Goal: Task Accomplishment & Management: Use online tool/utility

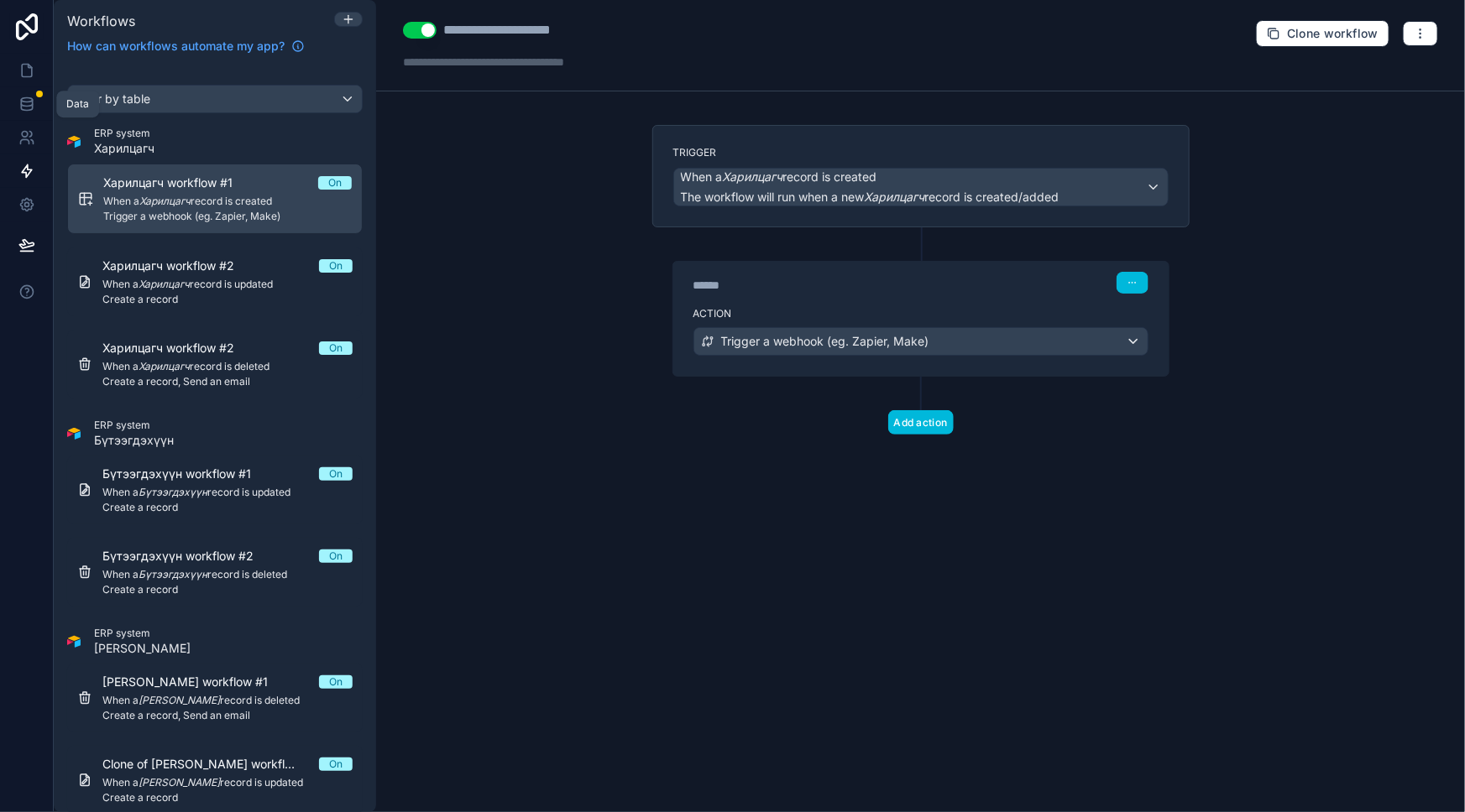
click at [26, 98] on icon at bounding box center [26, 100] width 11 height 4
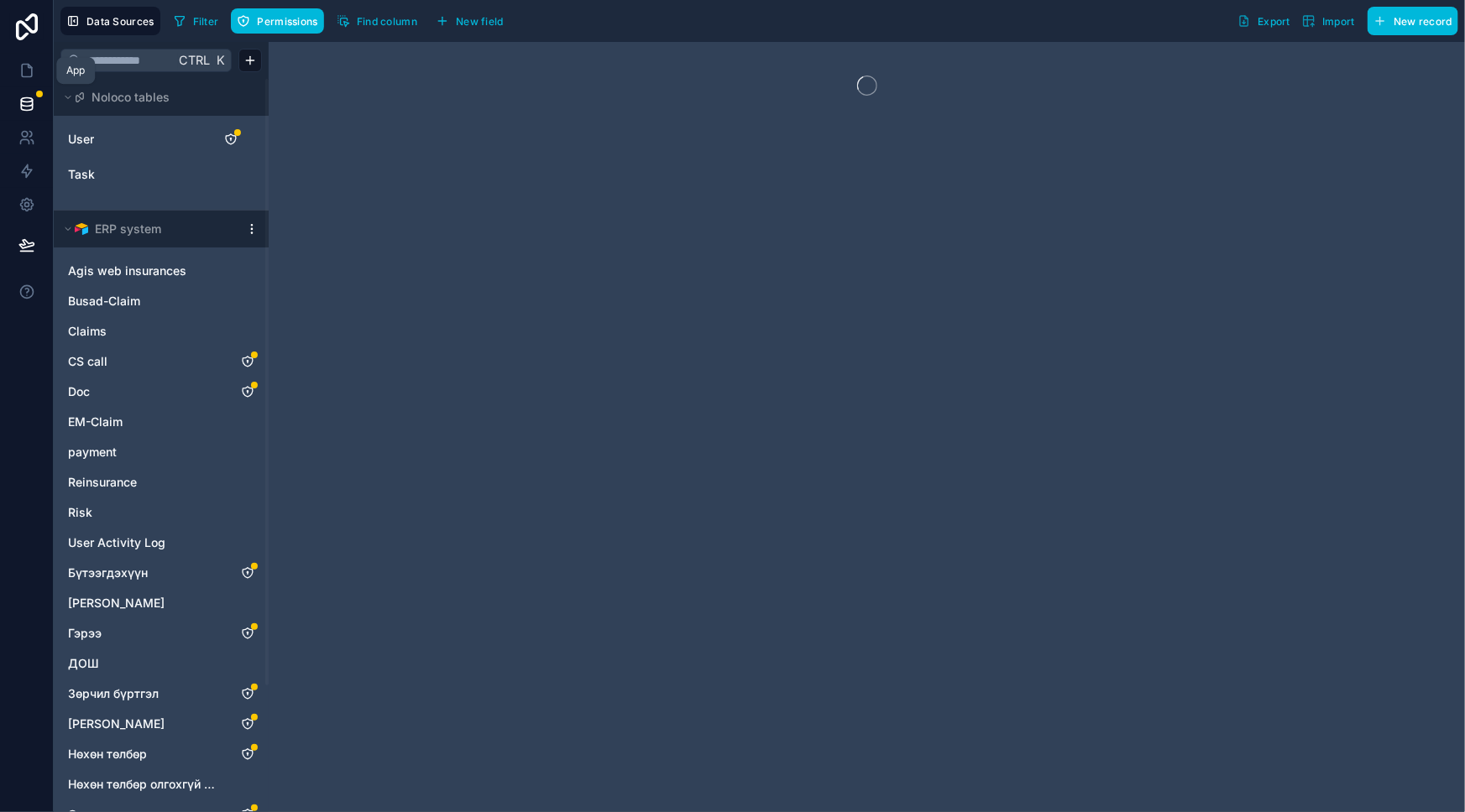
click at [26, 76] on icon at bounding box center [26, 69] width 17 height 17
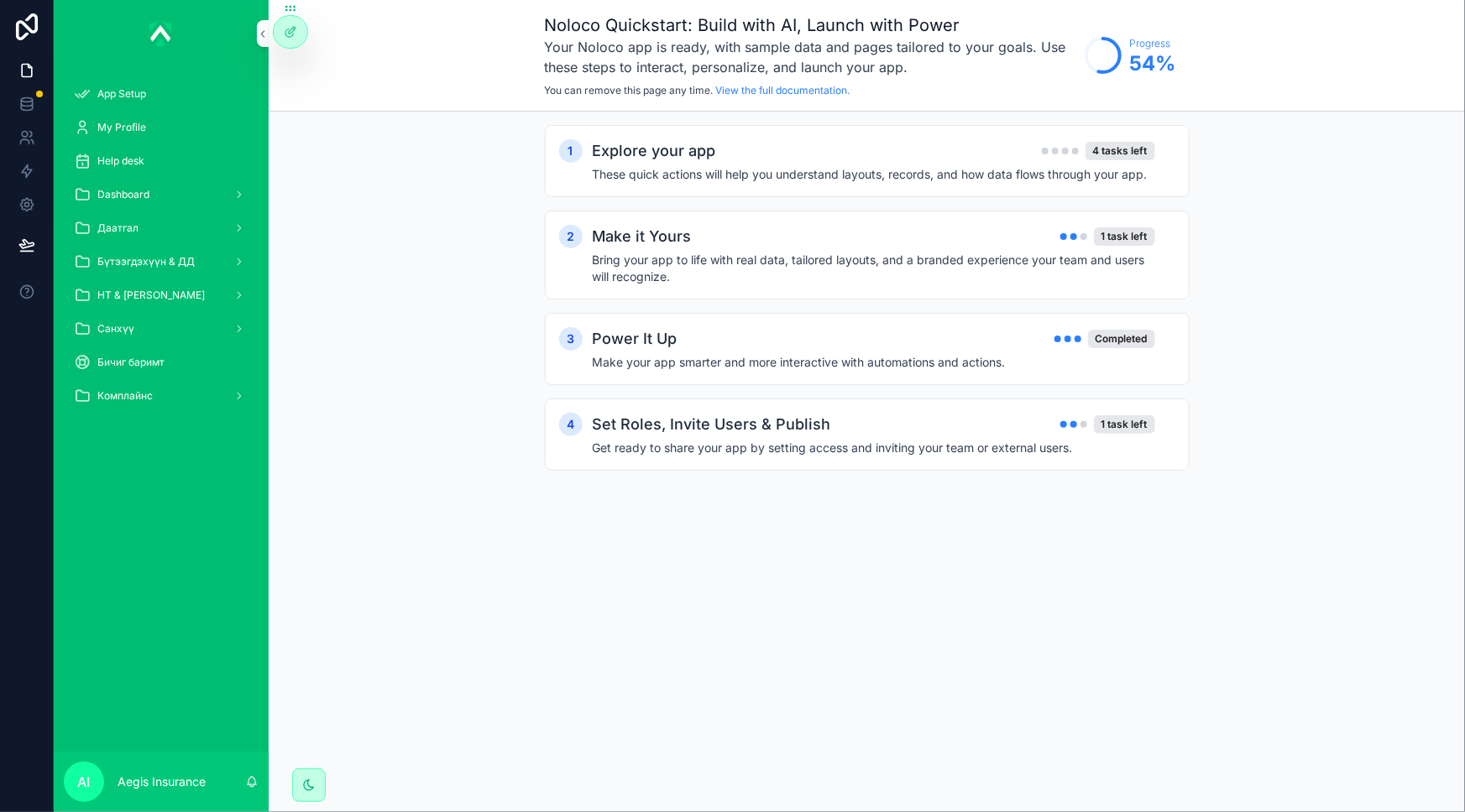
click at [149, 154] on div "Help desk" at bounding box center [161, 161] width 175 height 27
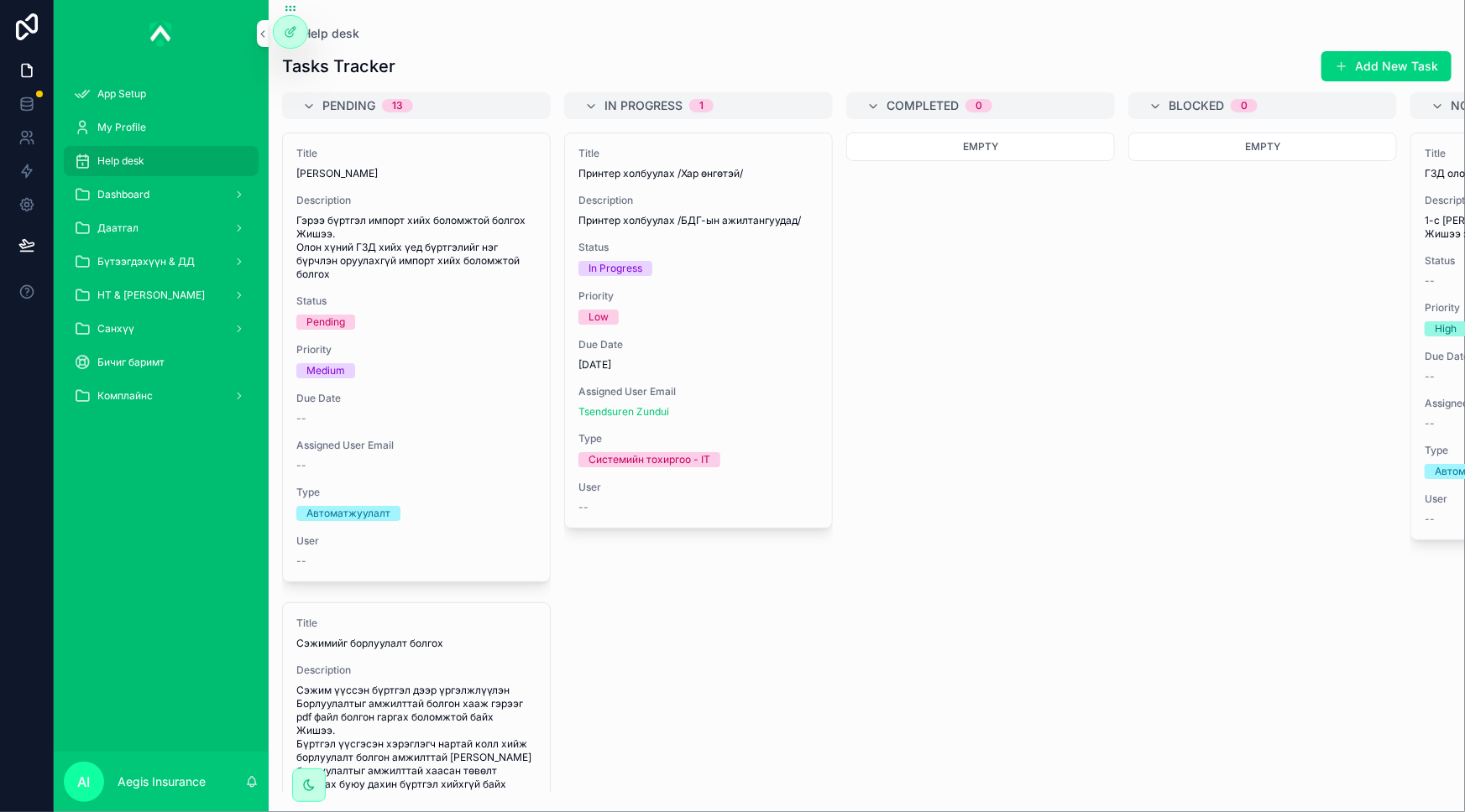
click at [187, 187] on div "Dashboard" at bounding box center [161, 195] width 175 height 27
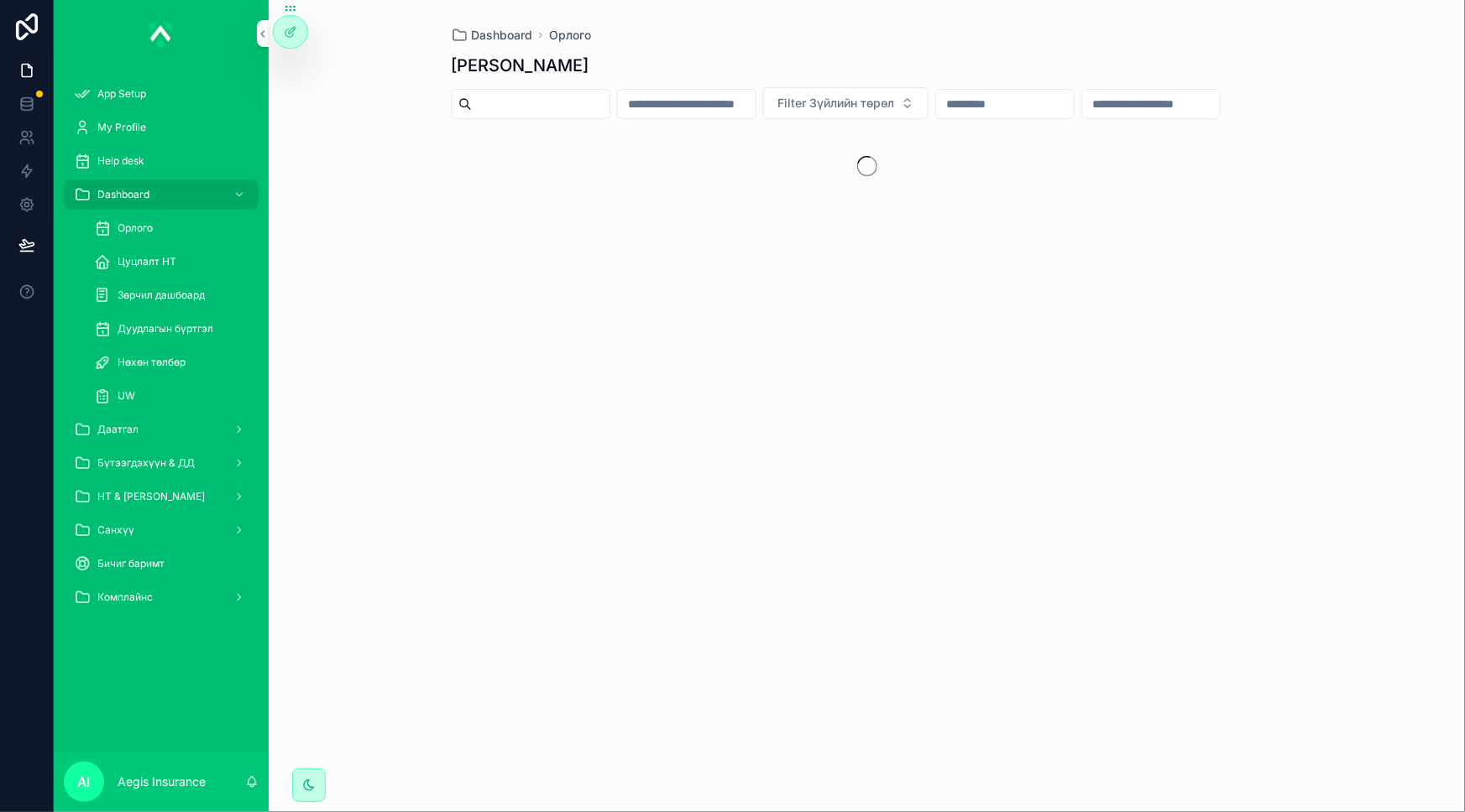
click at [160, 225] on div "Орлого" at bounding box center [171, 228] width 155 height 27
click at [141, 429] on div "Даатгал" at bounding box center [161, 429] width 175 height 27
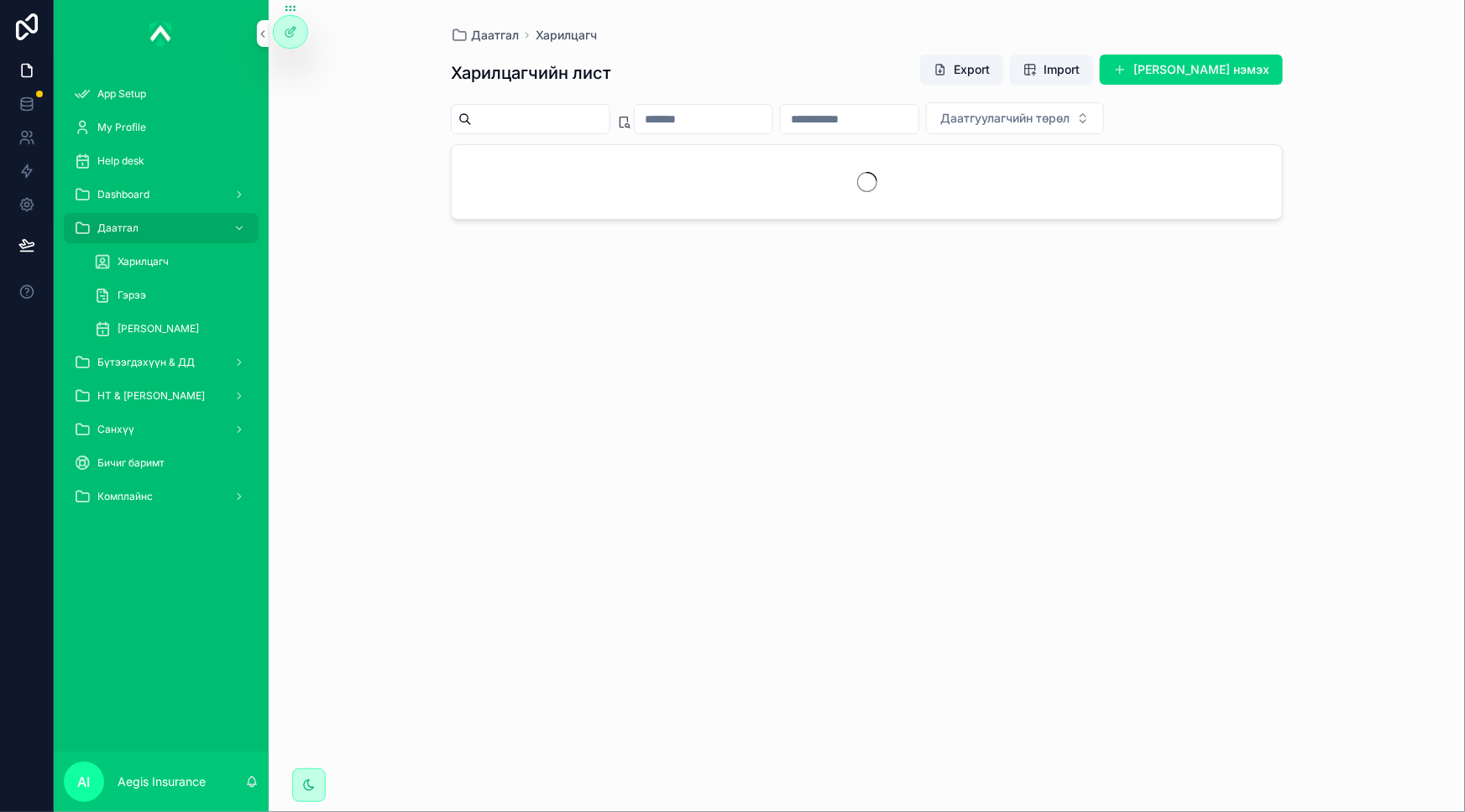
click at [143, 324] on span "[PERSON_NAME]" at bounding box center [158, 328] width 82 height 13
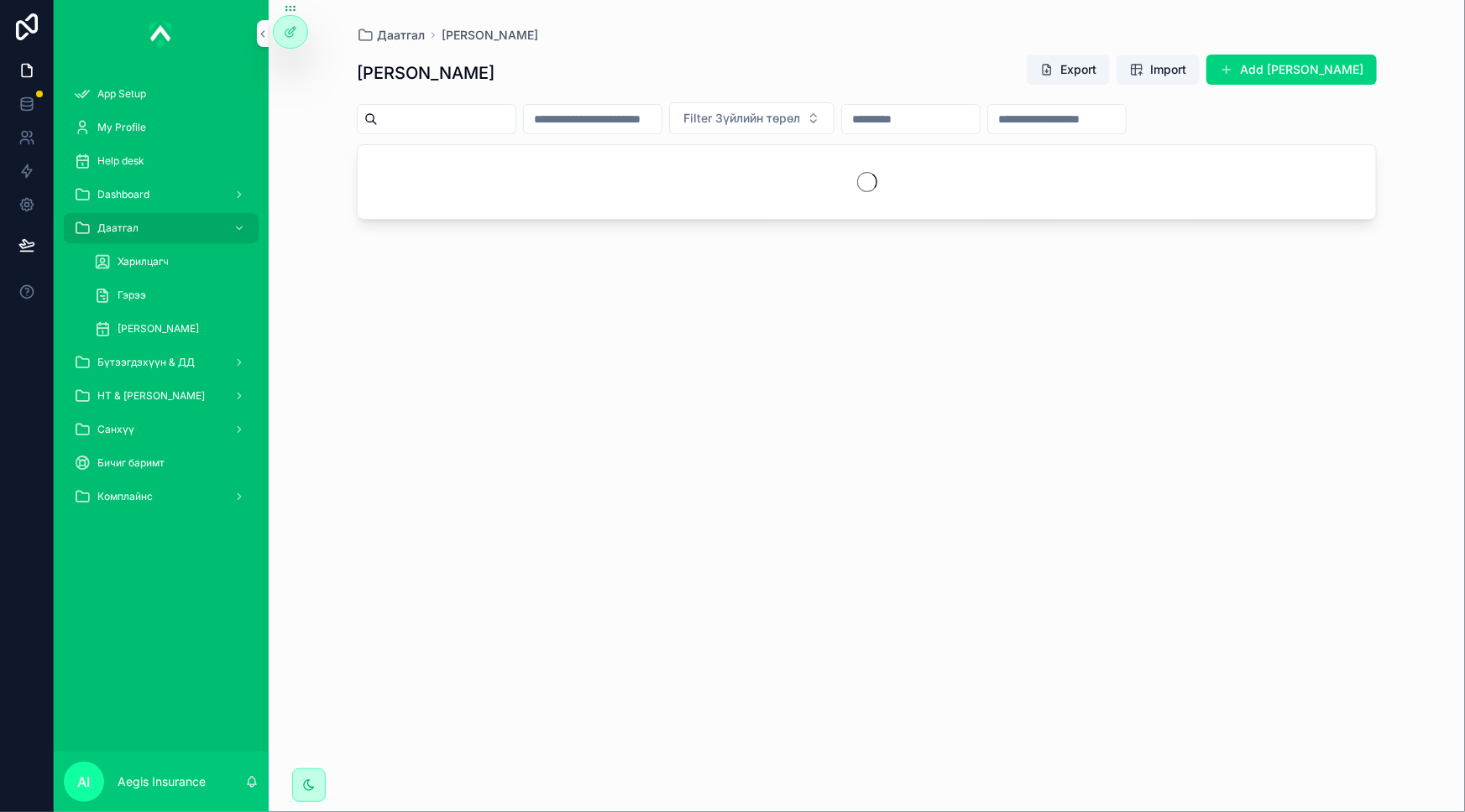
click at [136, 286] on div "Гэрээ" at bounding box center [171, 295] width 155 height 27
click at [515, 125] on input "scrollable content" at bounding box center [447, 117] width 137 height 23
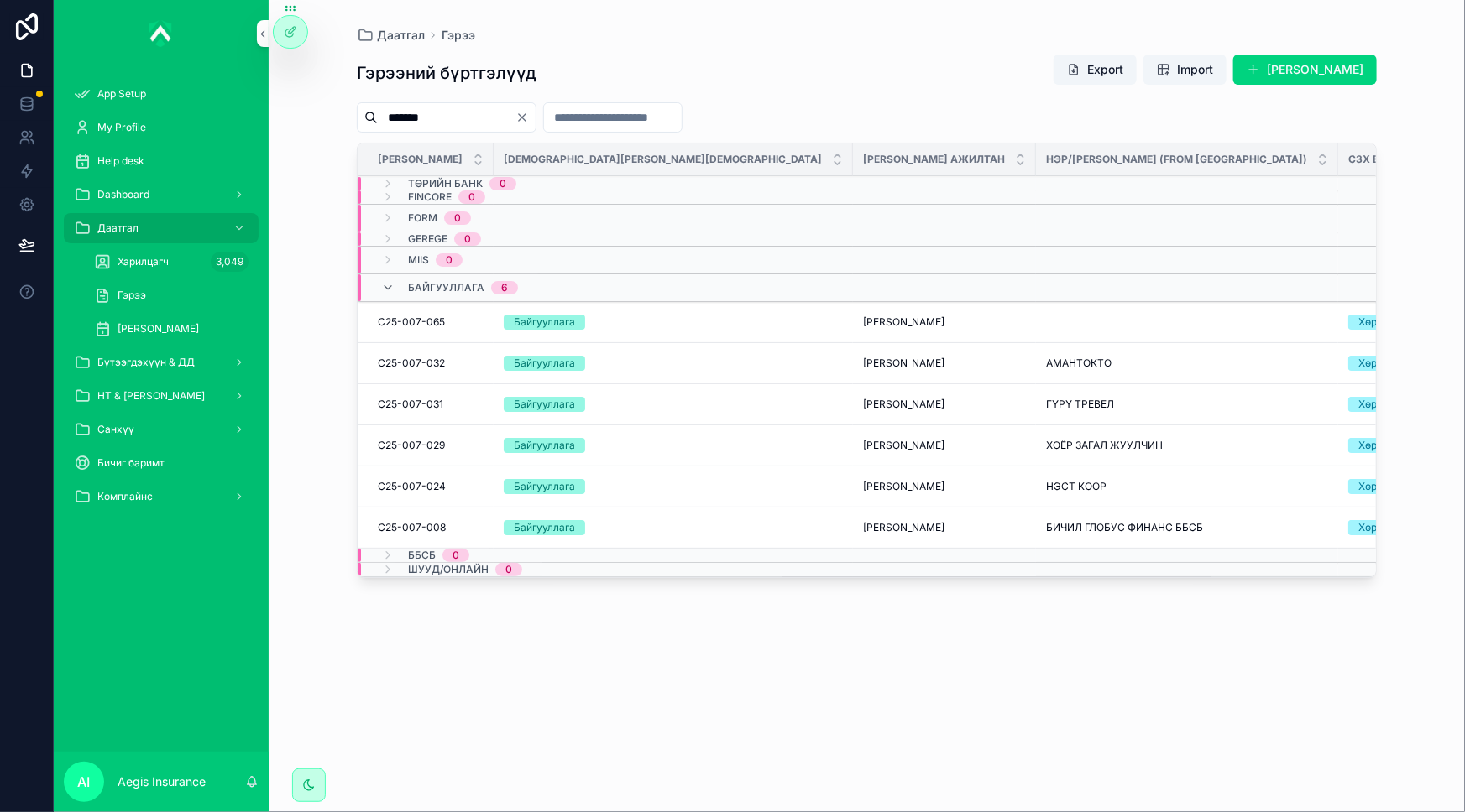
type input "*******"
click at [437, 322] on span "C25-007-065" at bounding box center [411, 321] width 67 height 13
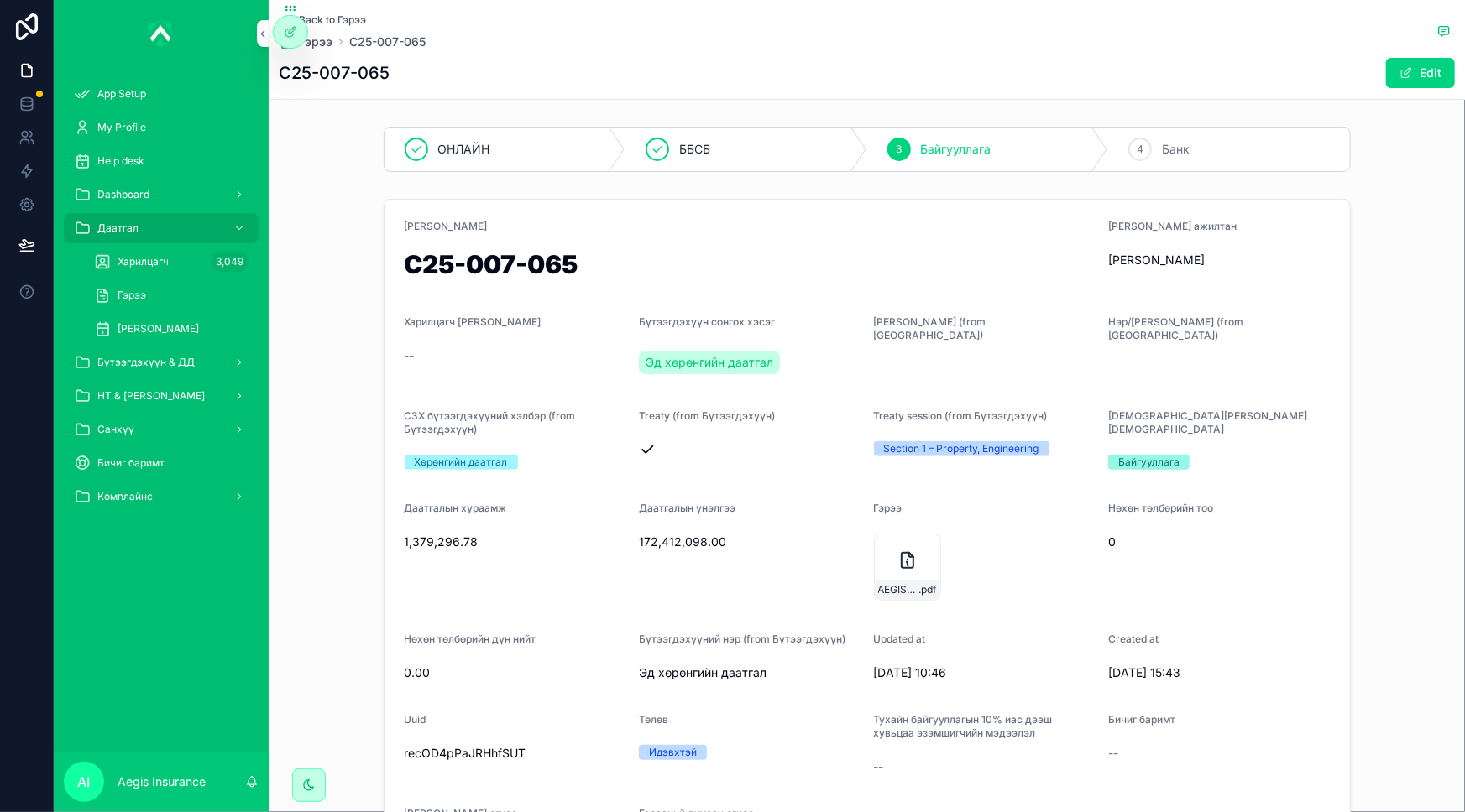
drag, startPoint x: 403, startPoint y: 262, endPoint x: 615, endPoint y: 262, distance: 212.0
click at [615, 262] on h1 "C25-007-065" at bounding box center [750, 267] width 691 height 32
copy h1 "C25-007-065"
click at [149, 328] on span "[PERSON_NAME]" at bounding box center [158, 328] width 82 height 13
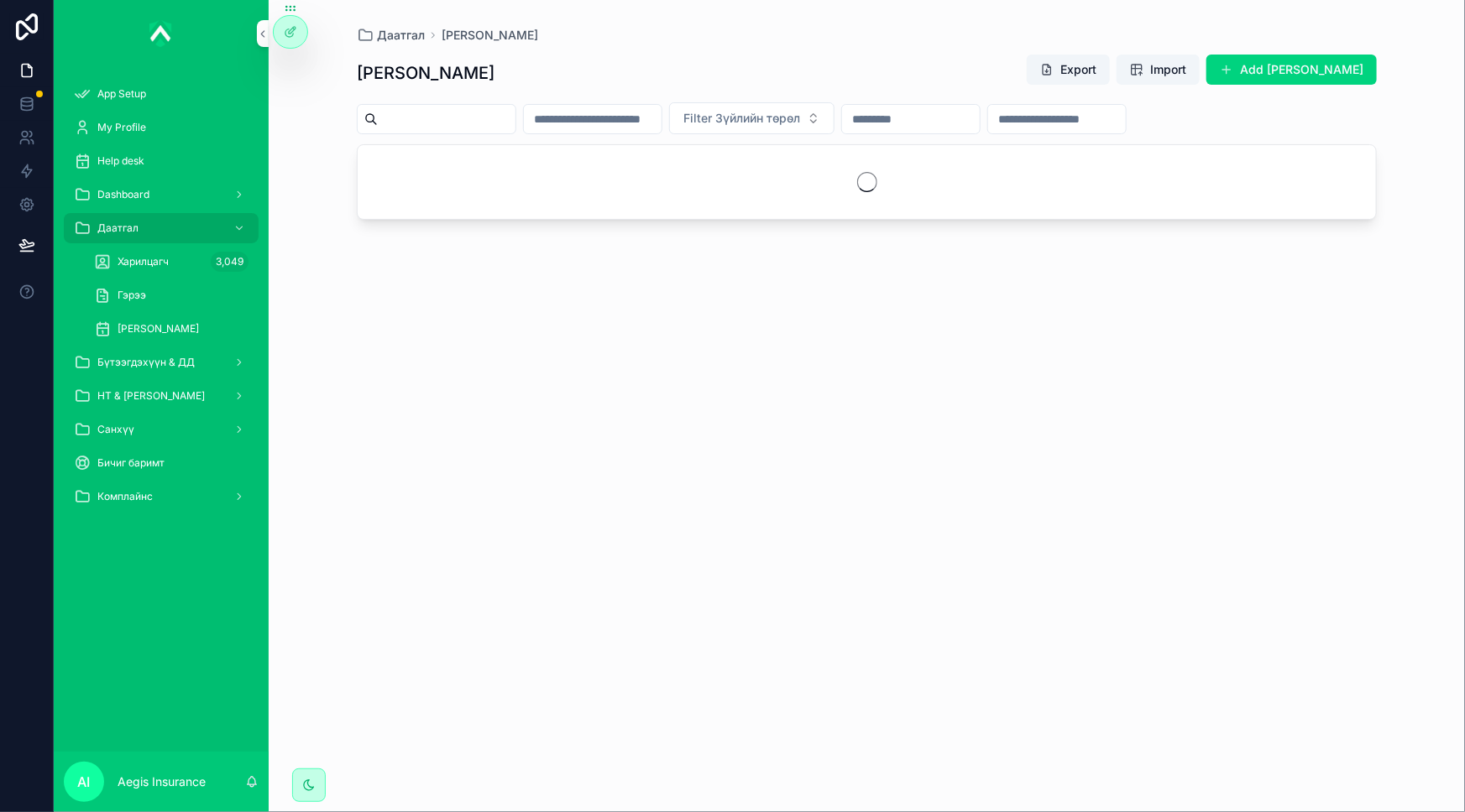
click at [457, 118] on input "scrollable content" at bounding box center [447, 119] width 137 height 23
paste input "**********"
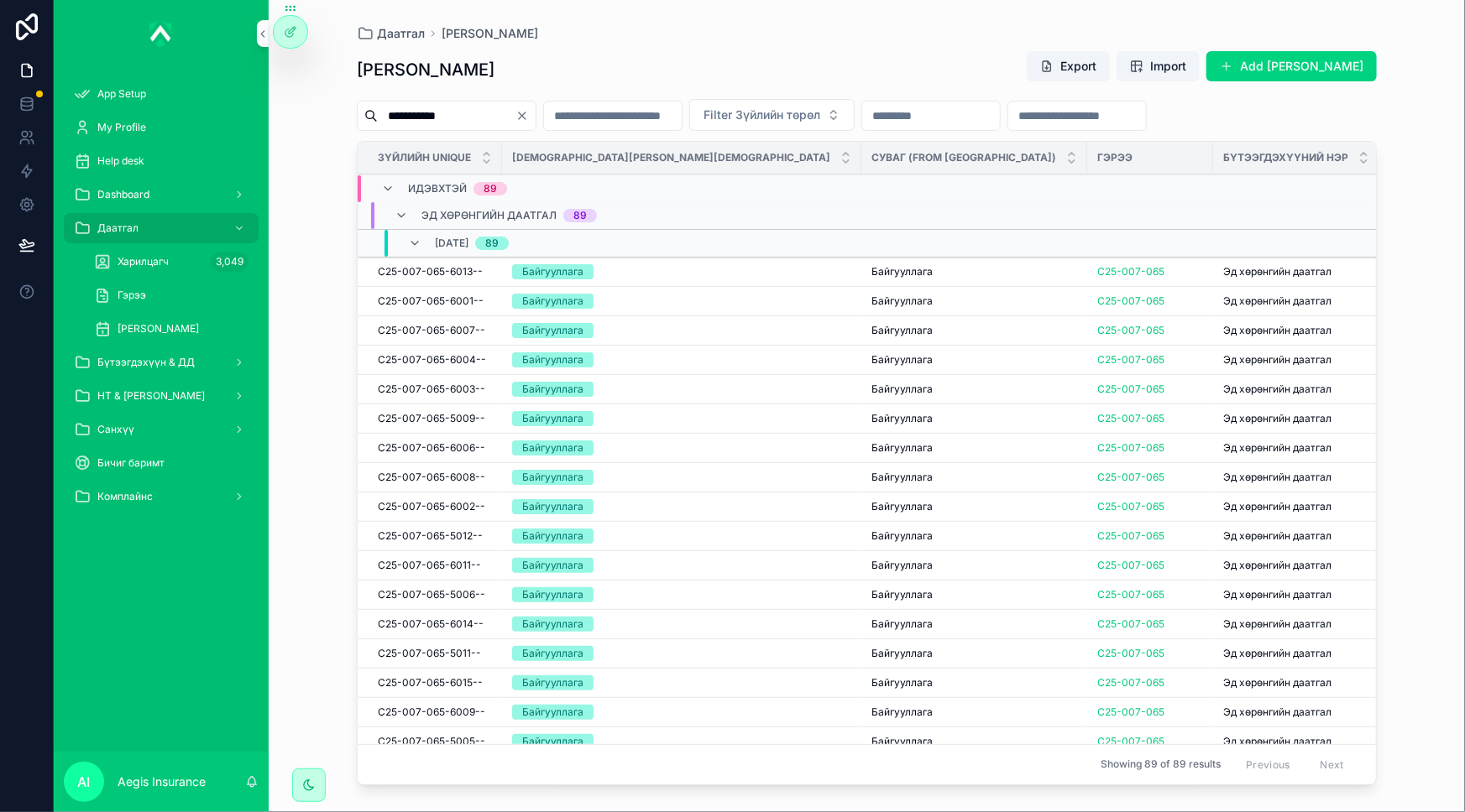
type input "**********"
click at [1389, 276] on div "--" at bounding box center [1471, 271] width 163 height 13
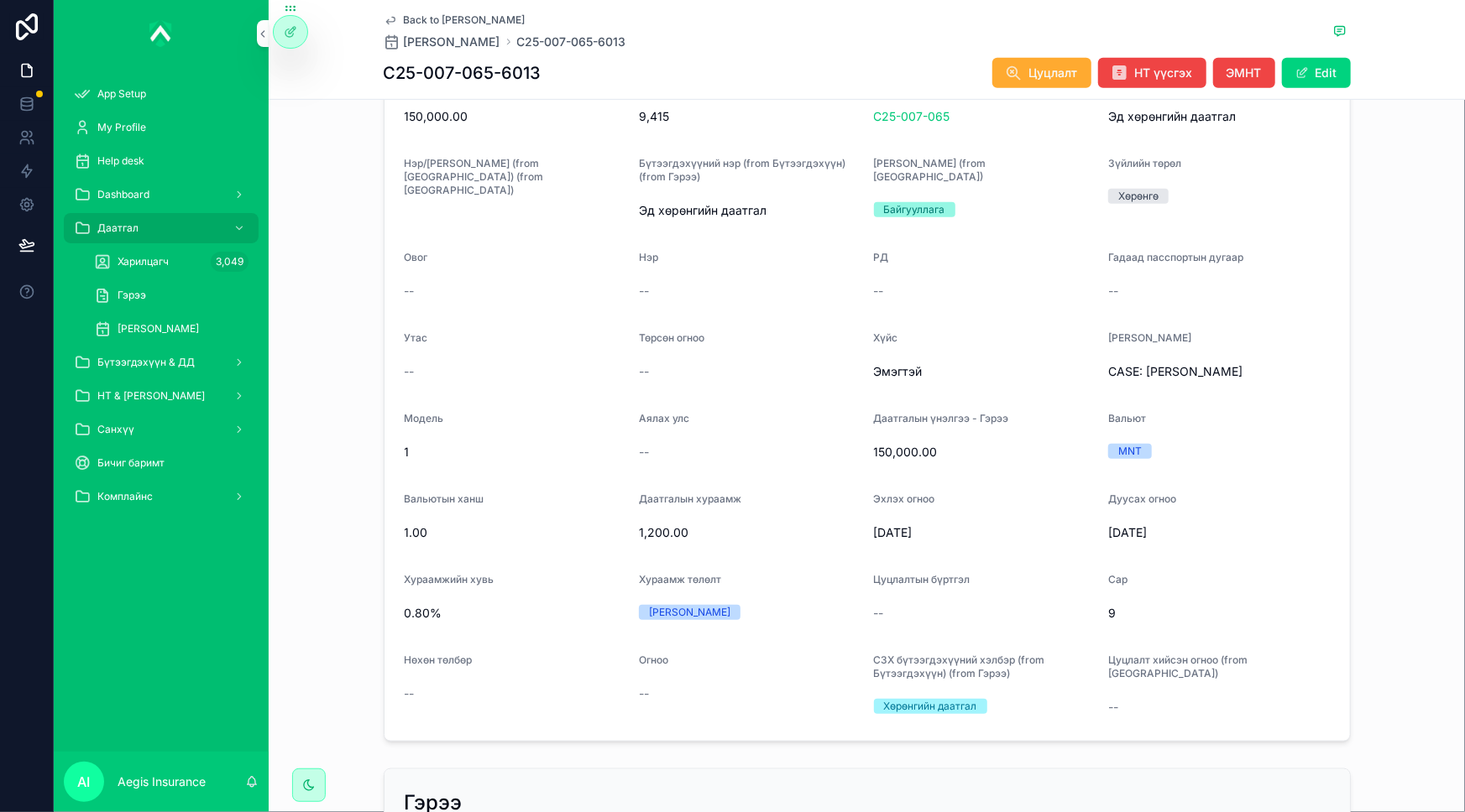
scroll to position [381, 0]
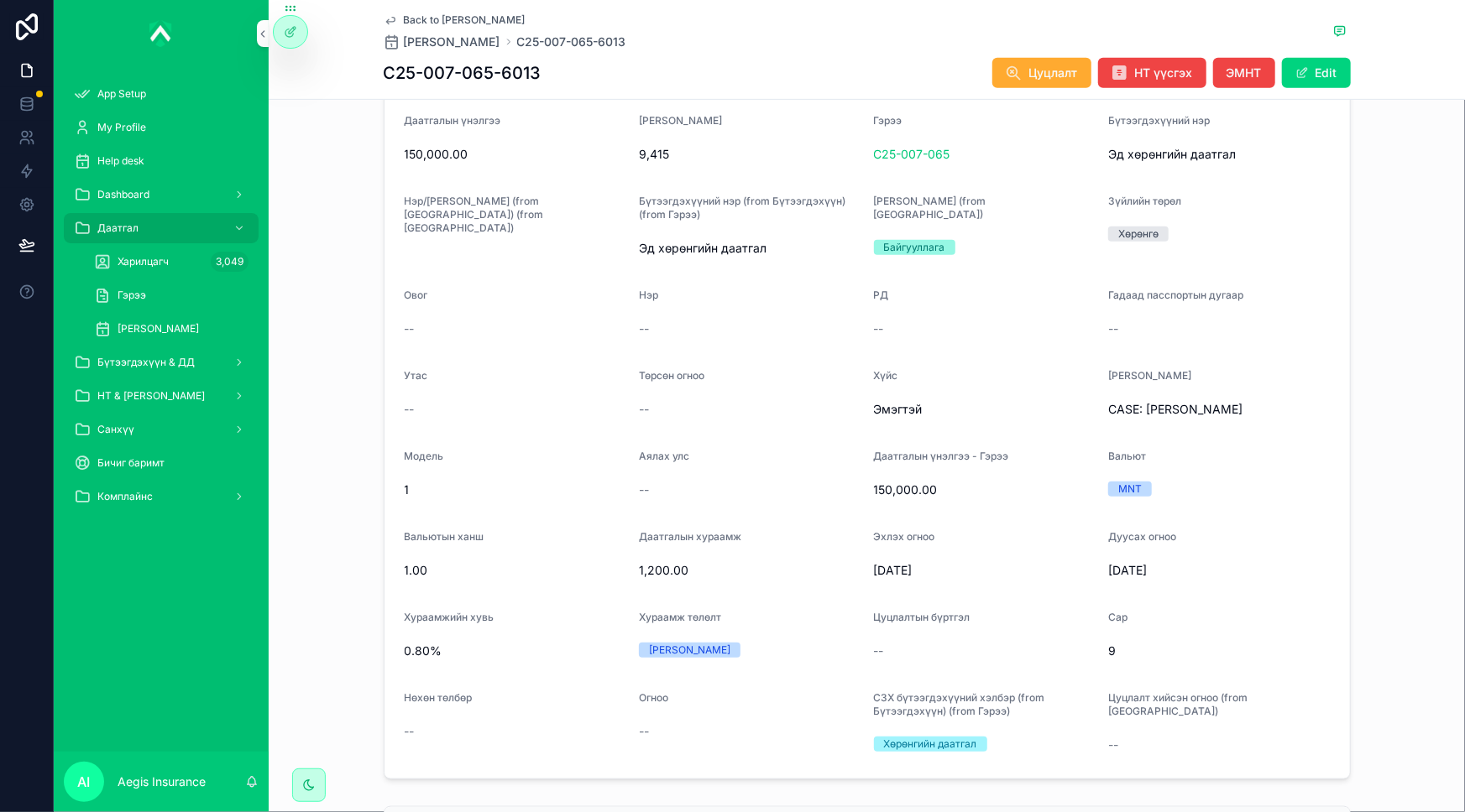
click at [129, 294] on span "Гэрээ" at bounding box center [131, 294] width 29 height 13
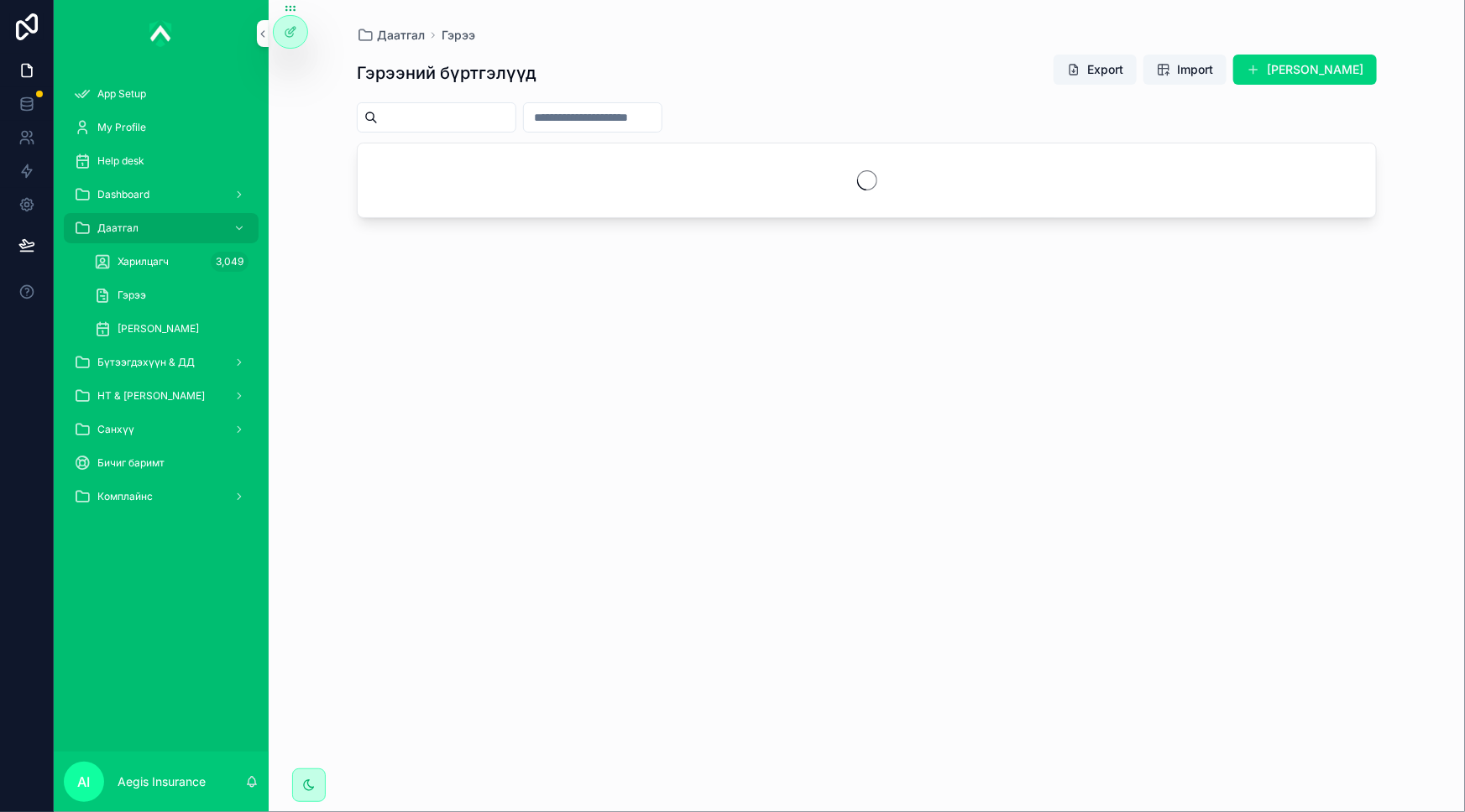
click at [463, 112] on input "scrollable content" at bounding box center [447, 117] width 137 height 23
paste input "**********"
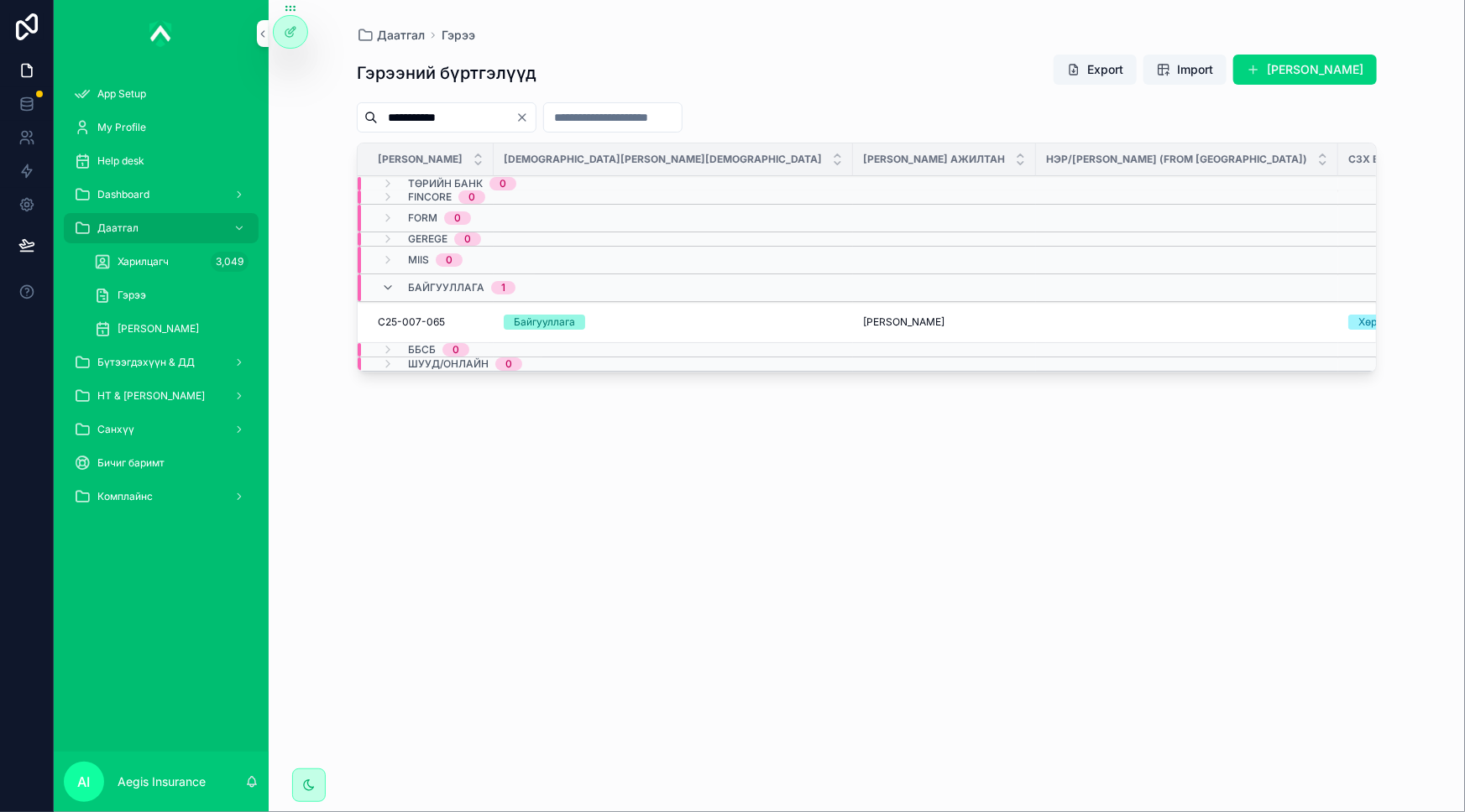
type input "**********"
click at [611, 320] on div "Байгууллага" at bounding box center [673, 321] width 339 height 15
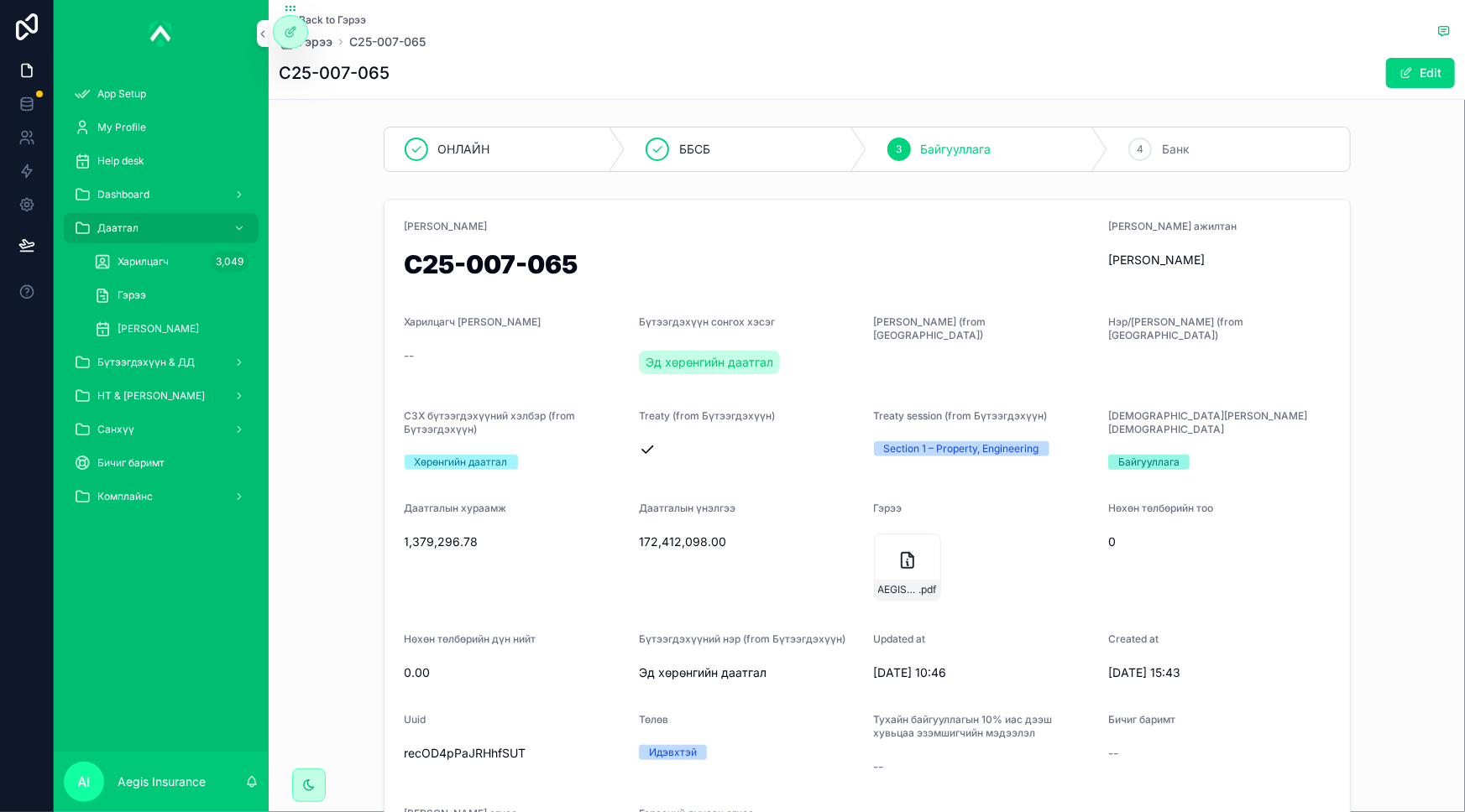
click at [1409, 79] on button "Edit" at bounding box center [1420, 73] width 69 height 30
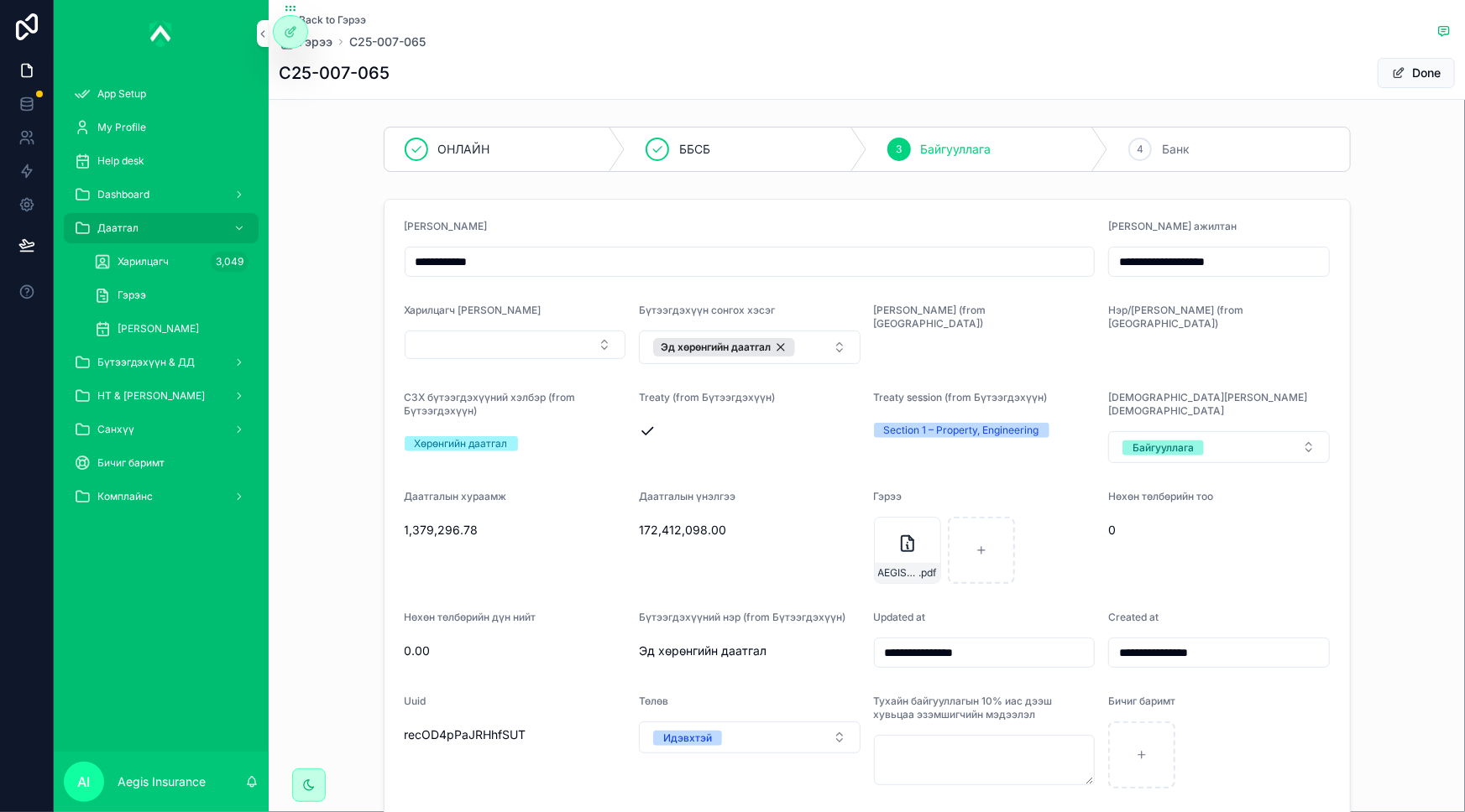
click at [524, 347] on button "Select Button" at bounding box center [515, 345] width 222 height 29
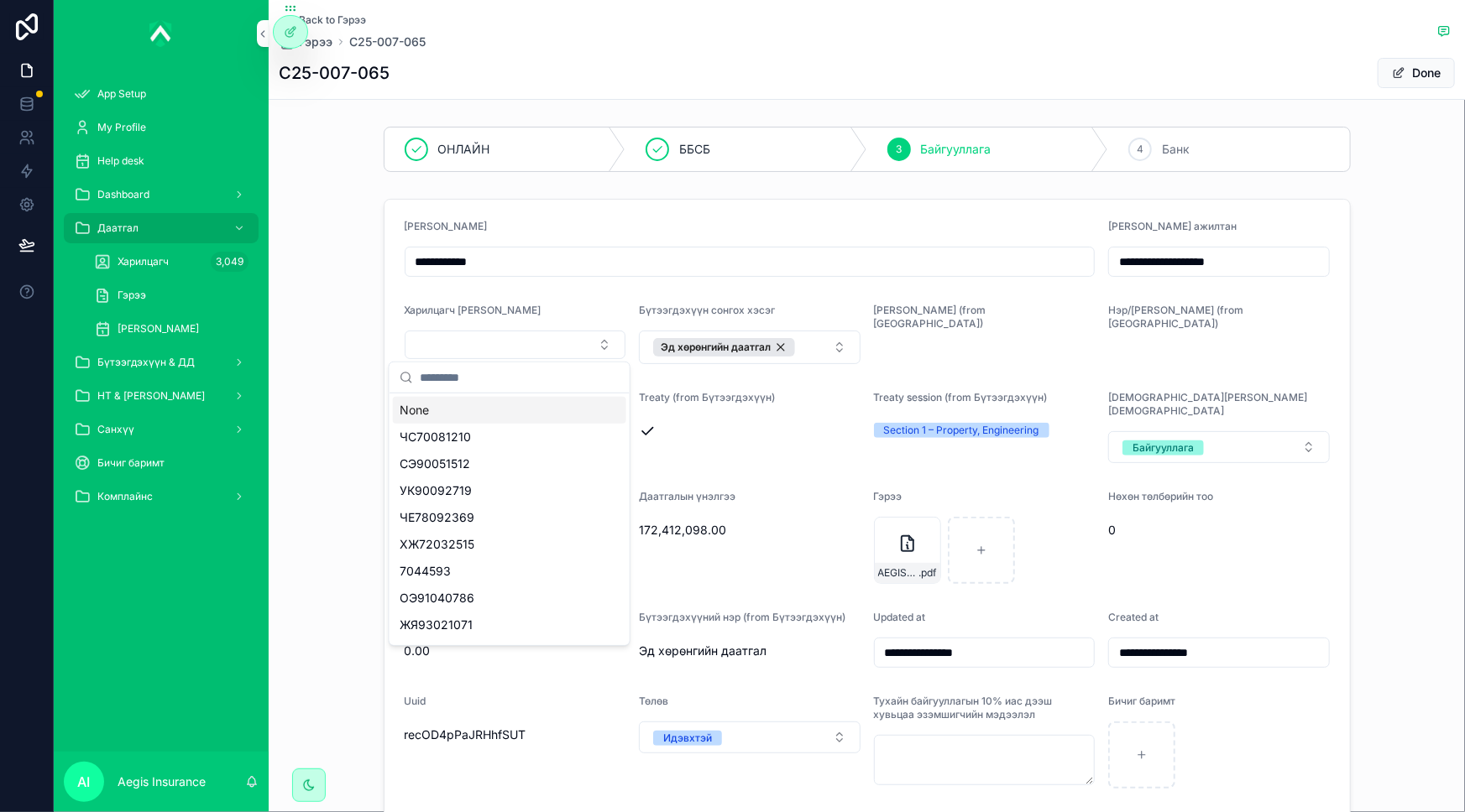
type input "*"
type input "**"
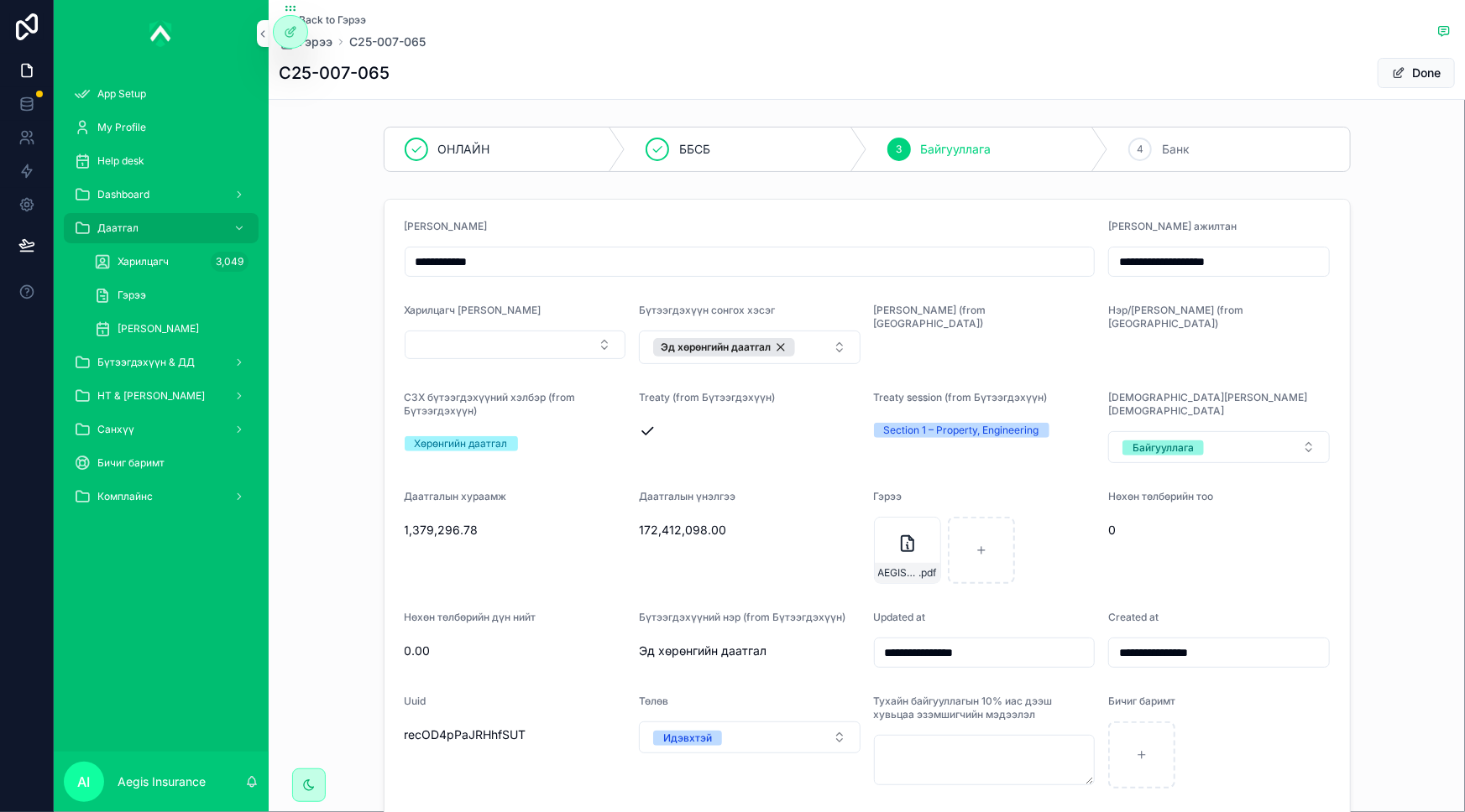
click at [1418, 76] on button "Done" at bounding box center [1415, 73] width 77 height 30
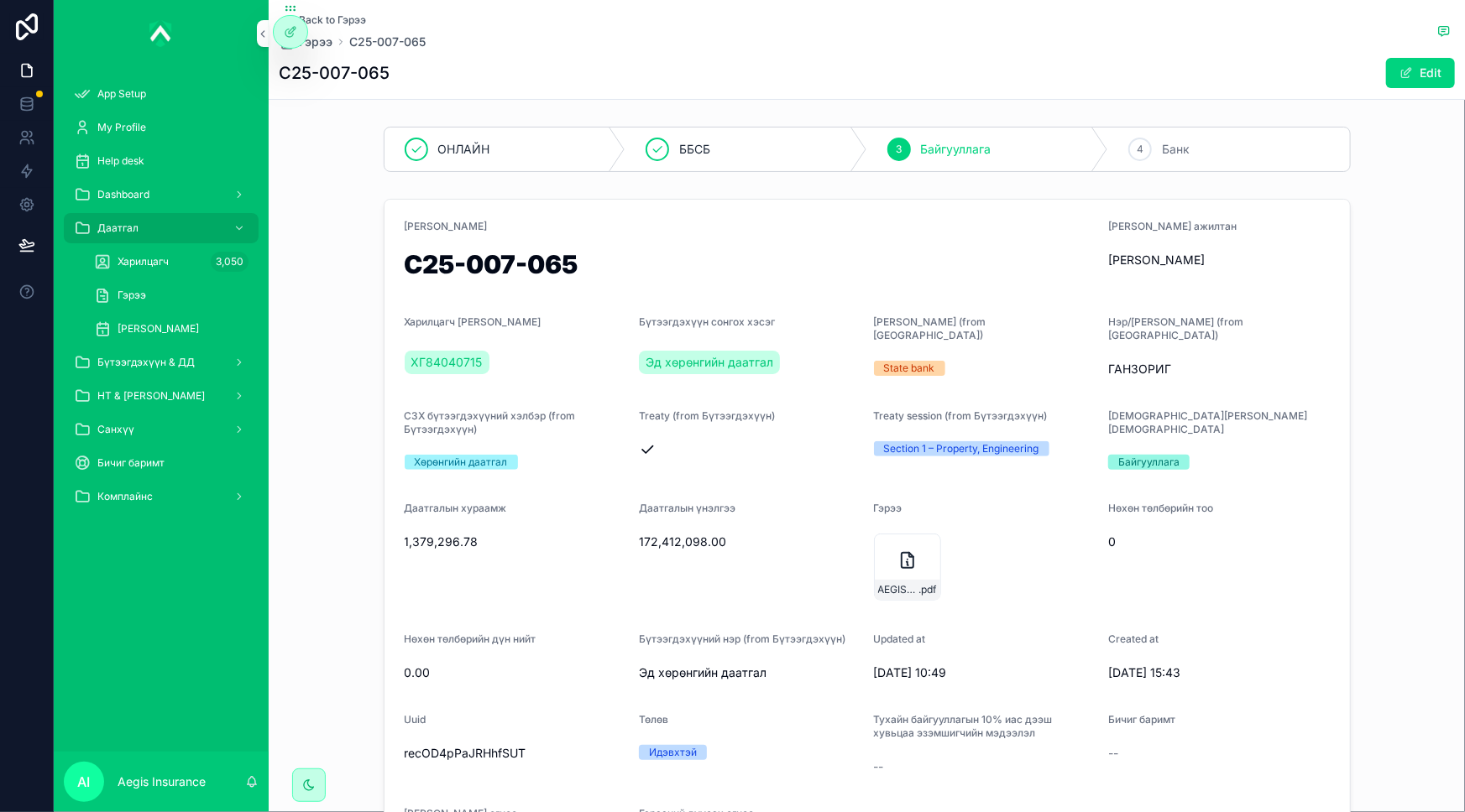
click at [130, 89] on span "App Setup" at bounding box center [122, 93] width 49 height 13
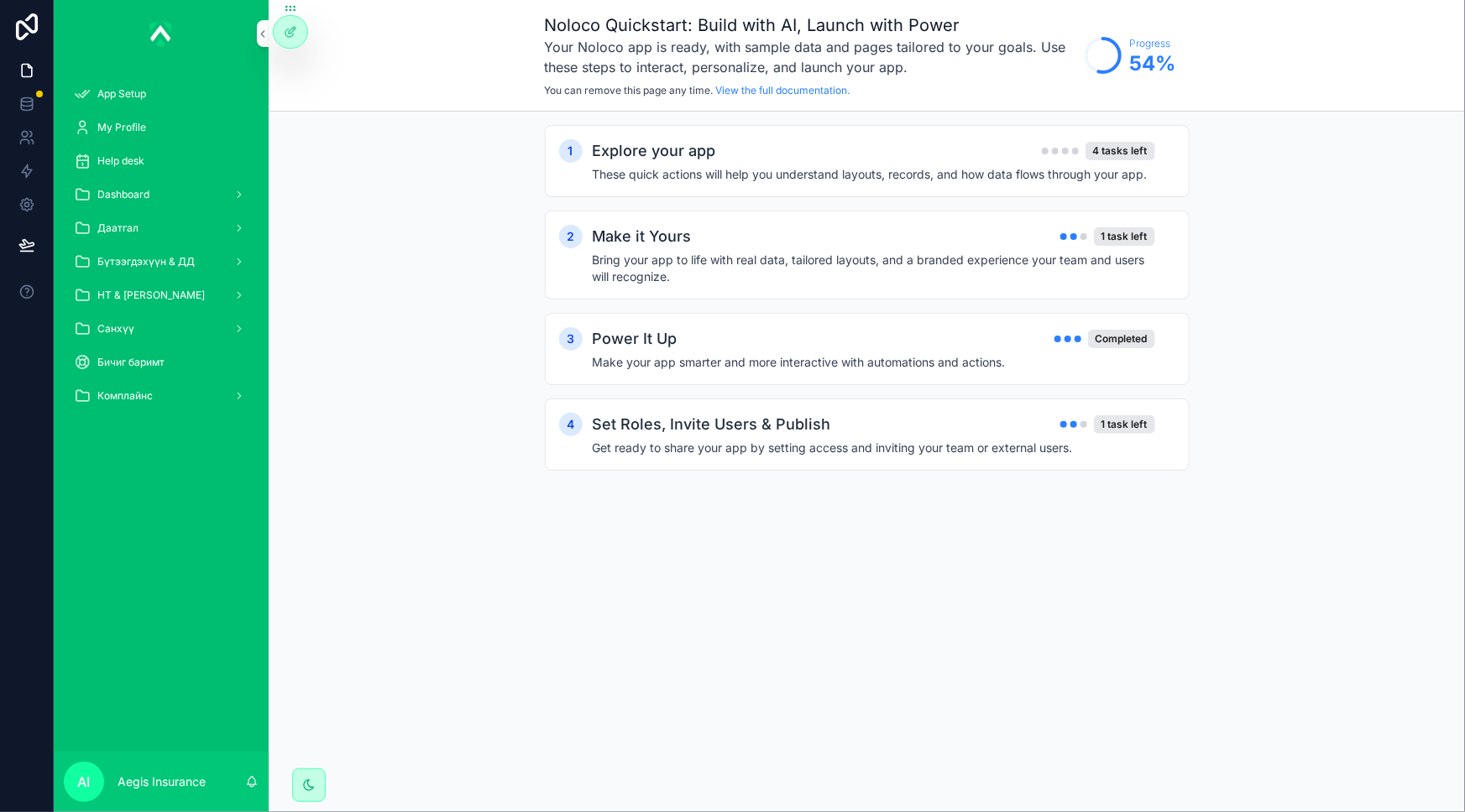
click at [174, 122] on div "My Profile" at bounding box center [161, 127] width 175 height 27
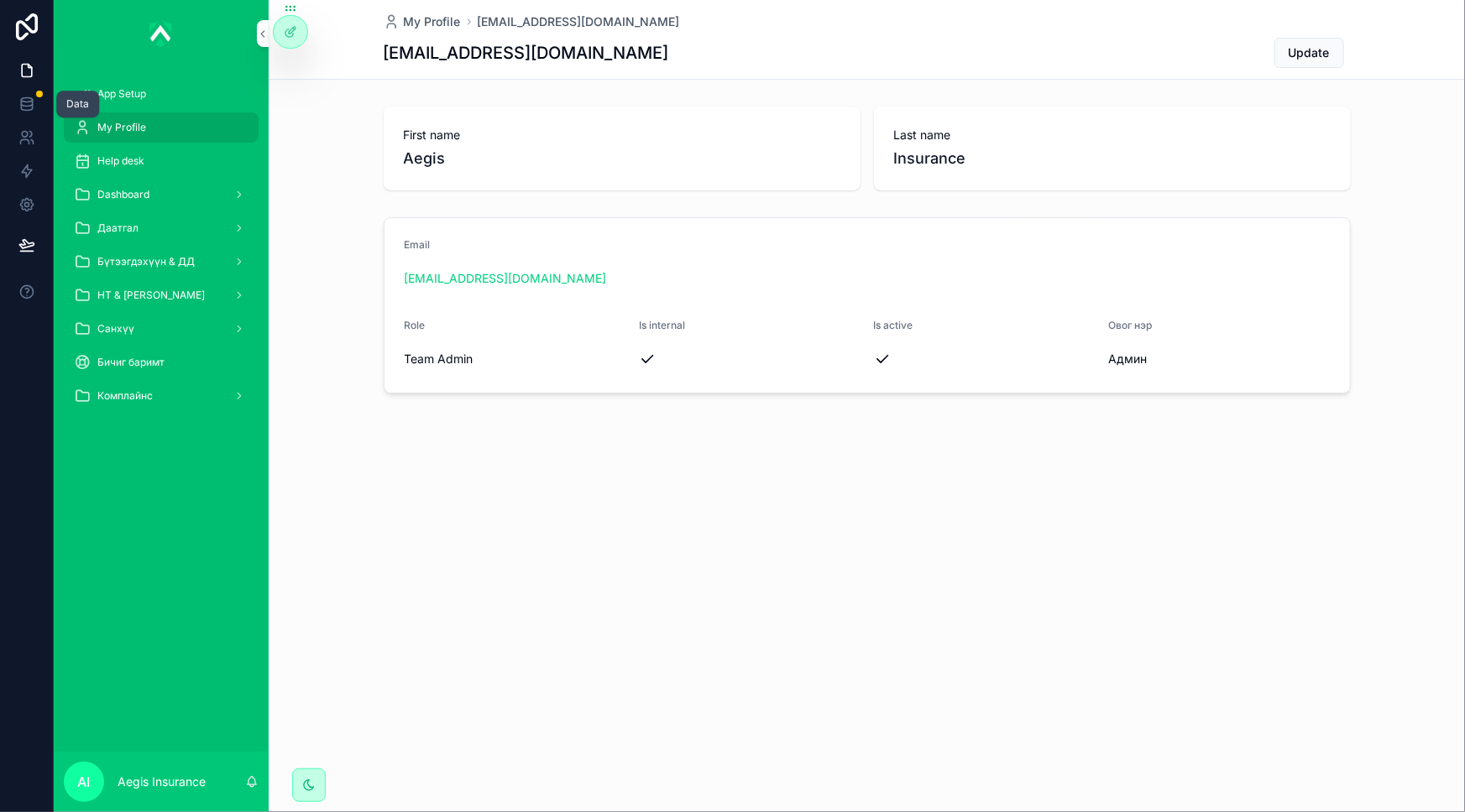
click at [18, 100] on icon at bounding box center [26, 103] width 17 height 17
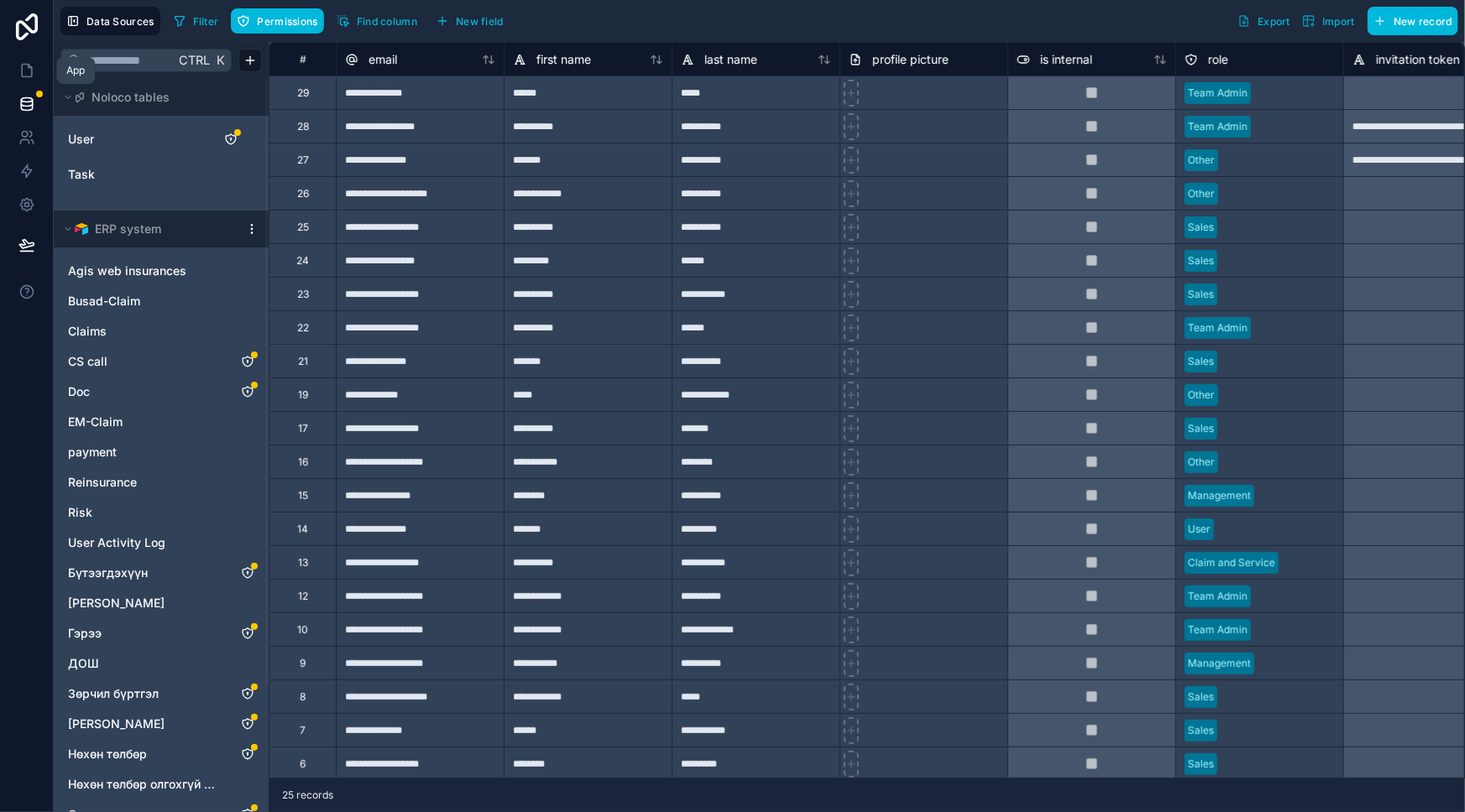
click at [25, 70] on icon at bounding box center [26, 69] width 17 height 17
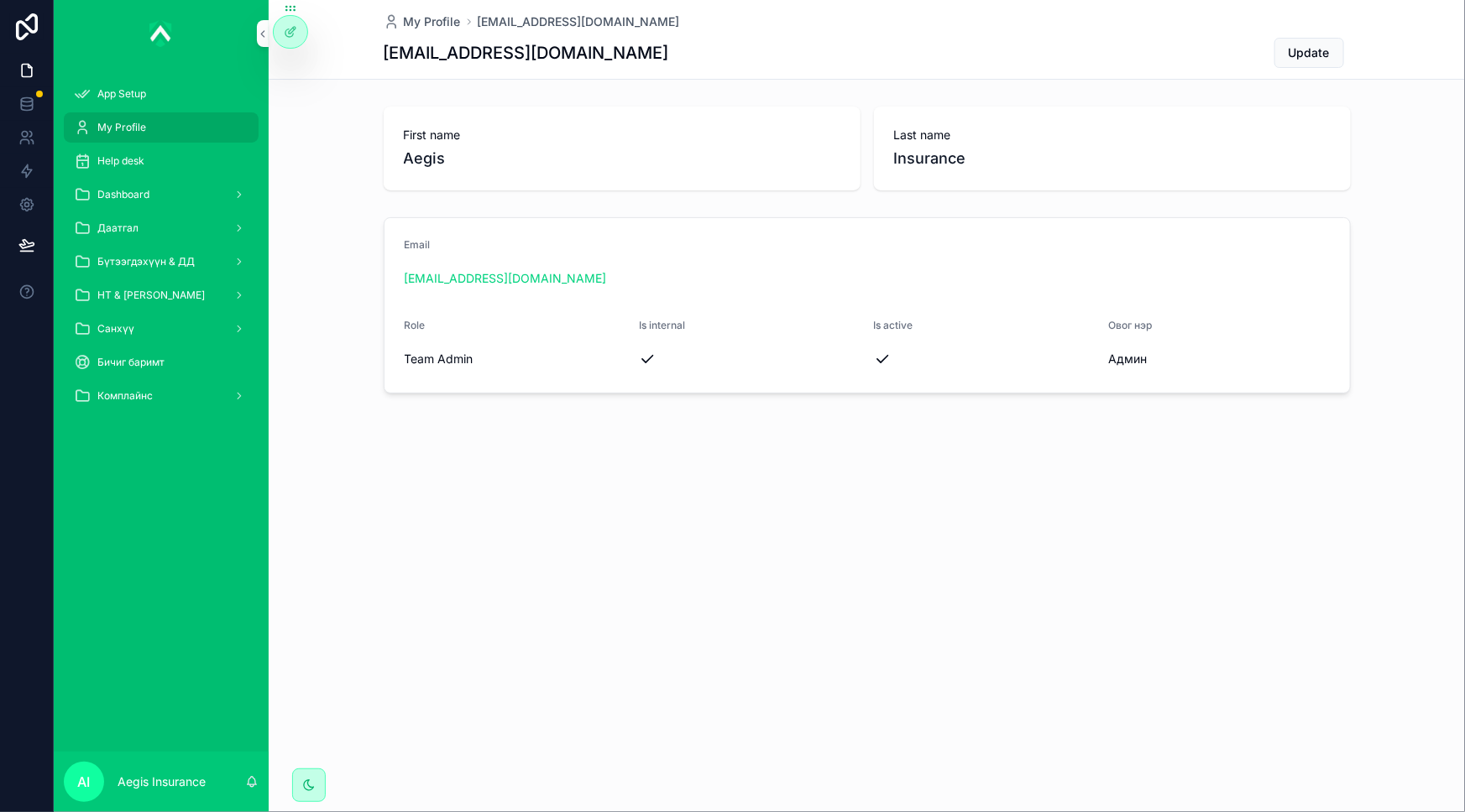
click at [126, 150] on div "Help desk" at bounding box center [161, 161] width 175 height 27
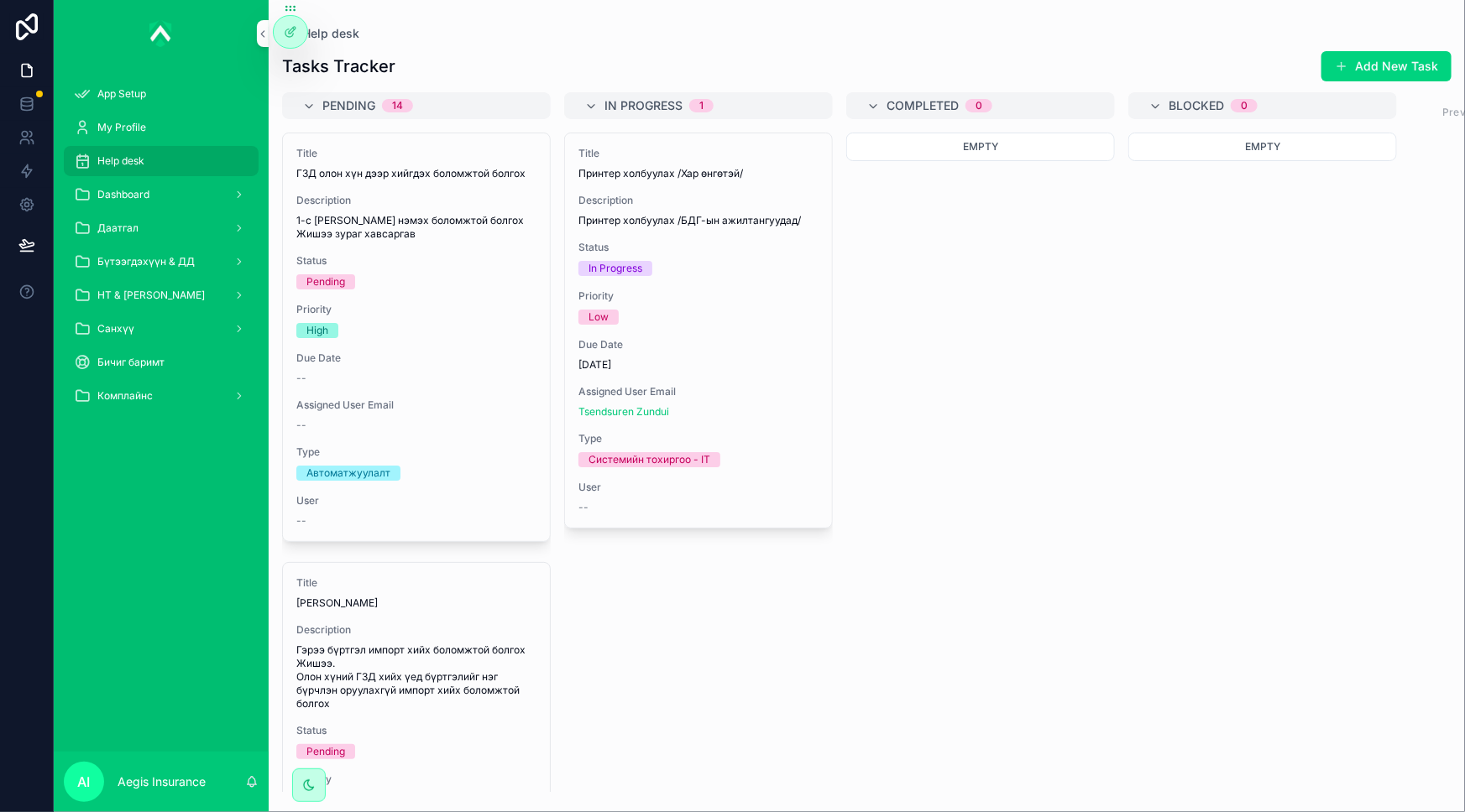
click at [1032, 374] on div "Empty" at bounding box center [980, 462] width 268 height 659
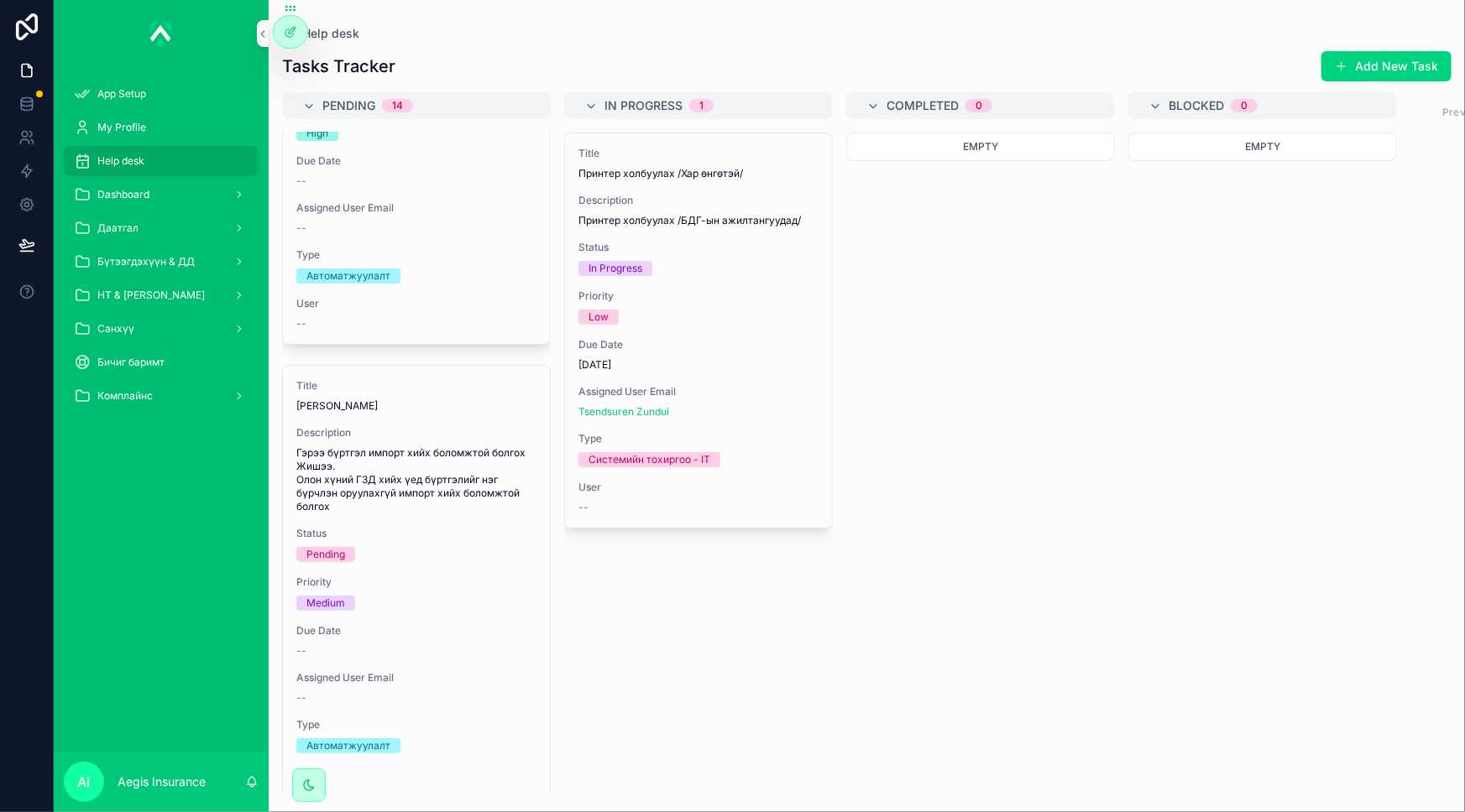
scroll to position [381, 0]
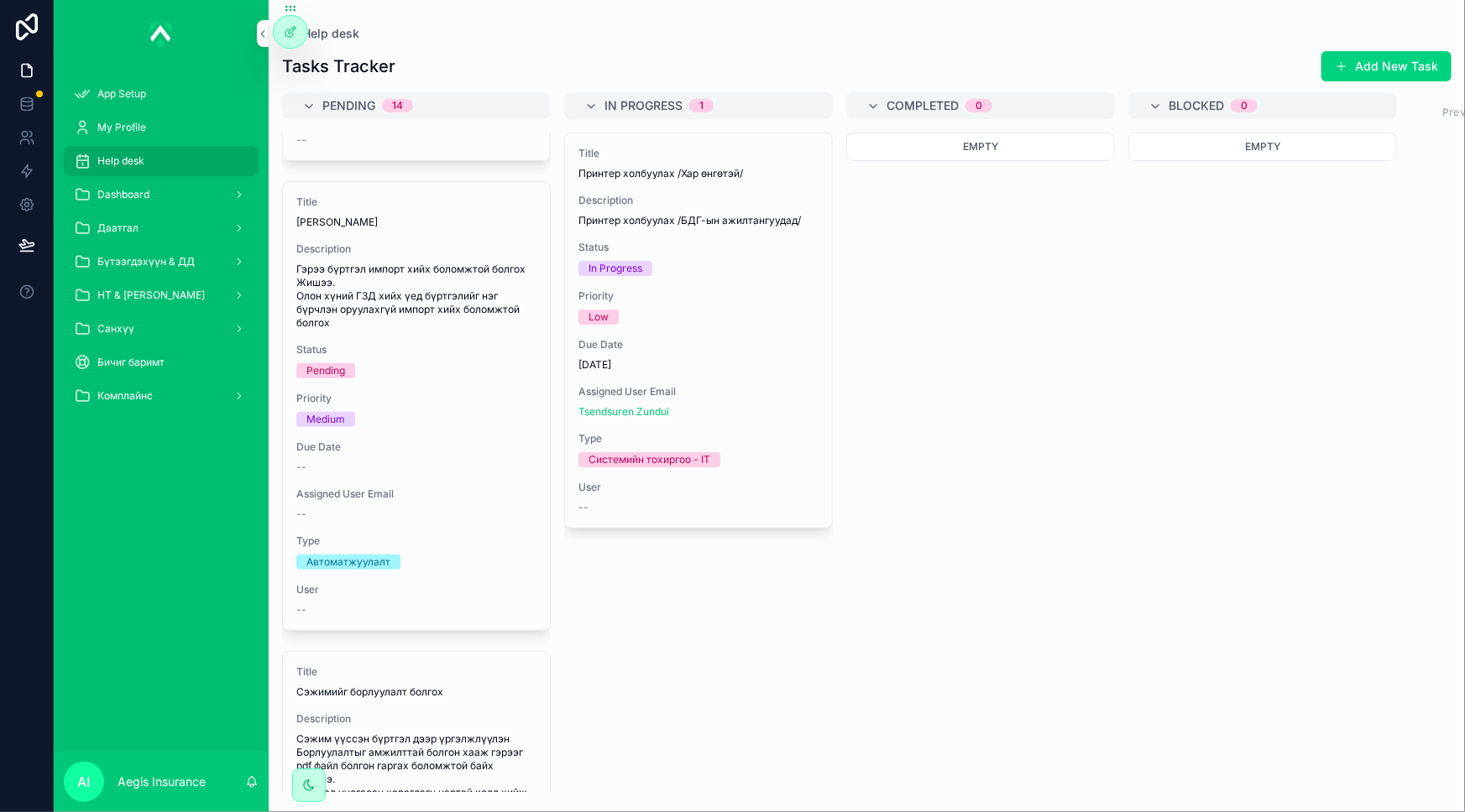
click at [1011, 532] on div "Empty" at bounding box center [980, 462] width 268 height 659
click at [726, 426] on div "Title Принтер холбуулах /Хар өнгөтэй/ Description Принтер холбуулах /БДГ-ын ажи…" at bounding box center [698, 331] width 267 height 394
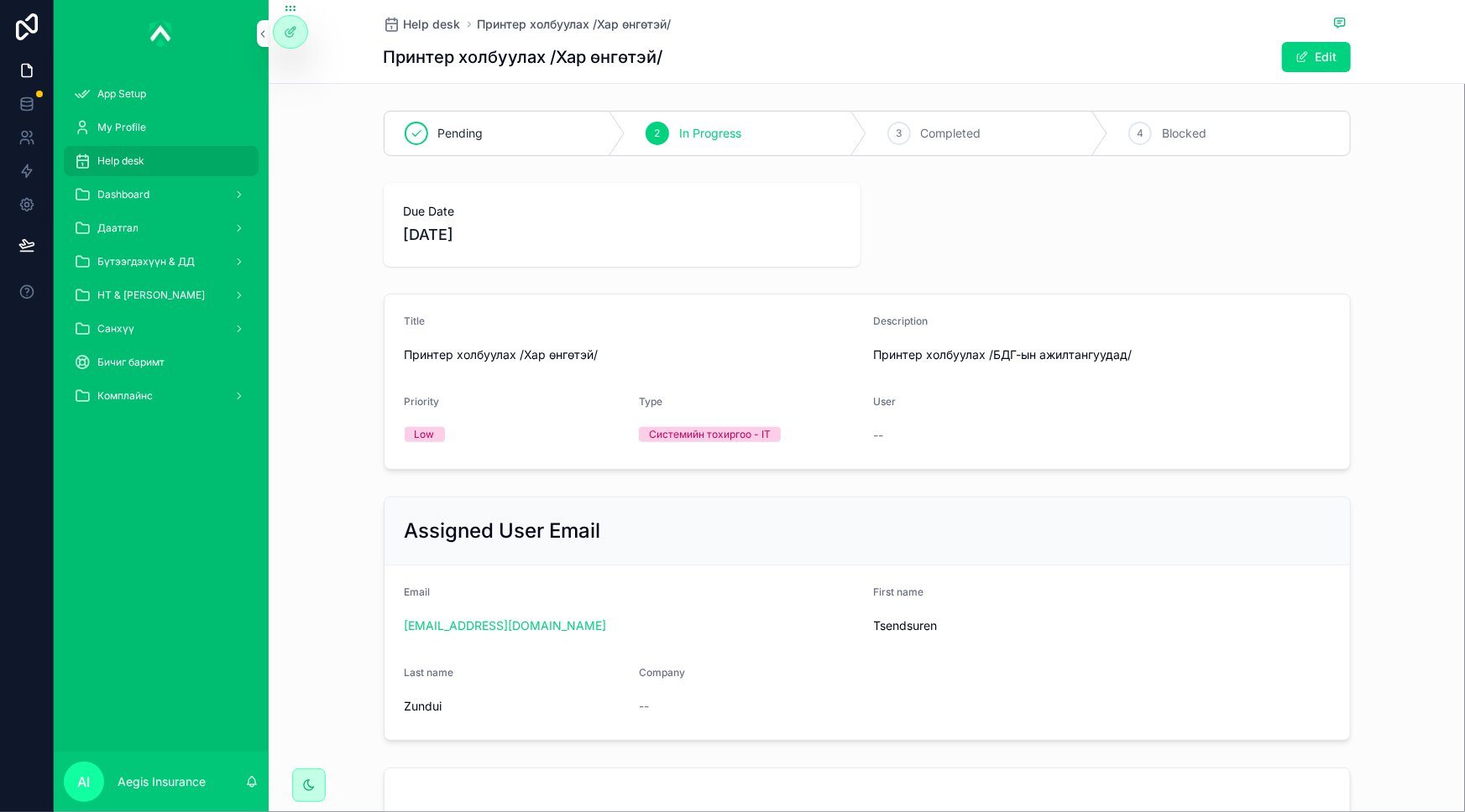
click at [983, 32] on div "Help desk Принтер холбуулах /Хар өнгөтэй/" at bounding box center [866, 23] width 967 height 21
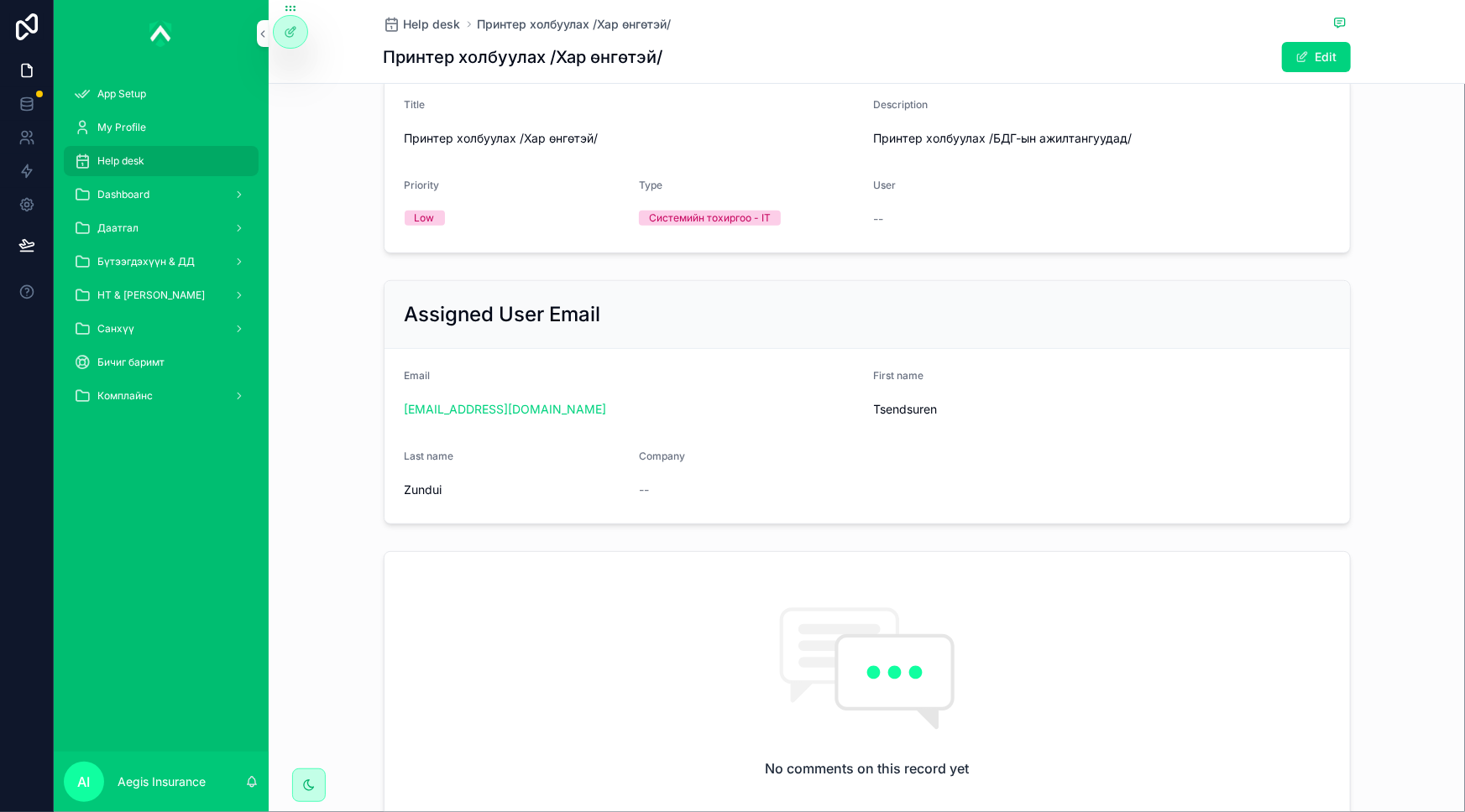
scroll to position [485, 0]
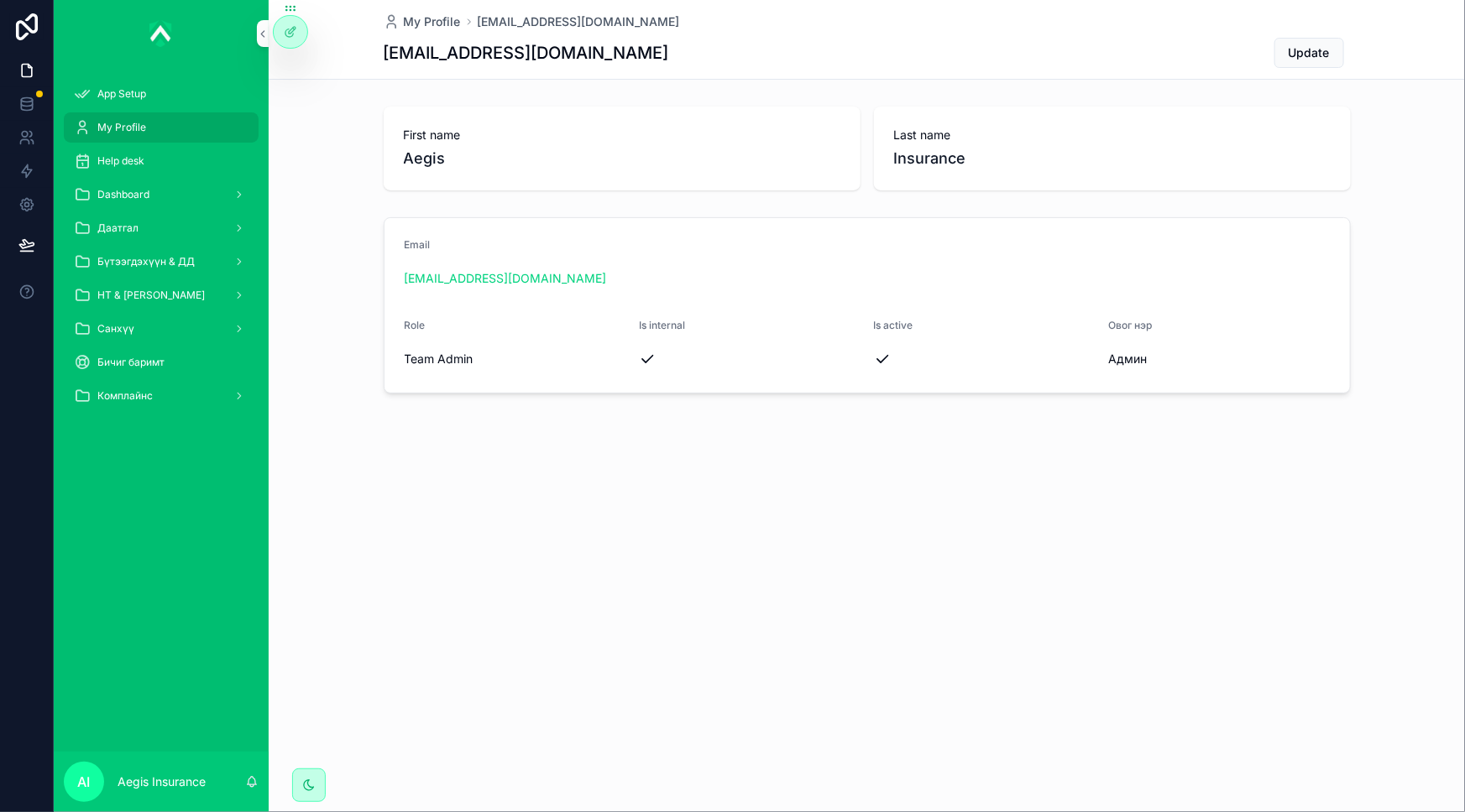
click at [146, 228] on div "Даатгал" at bounding box center [161, 228] width 175 height 27
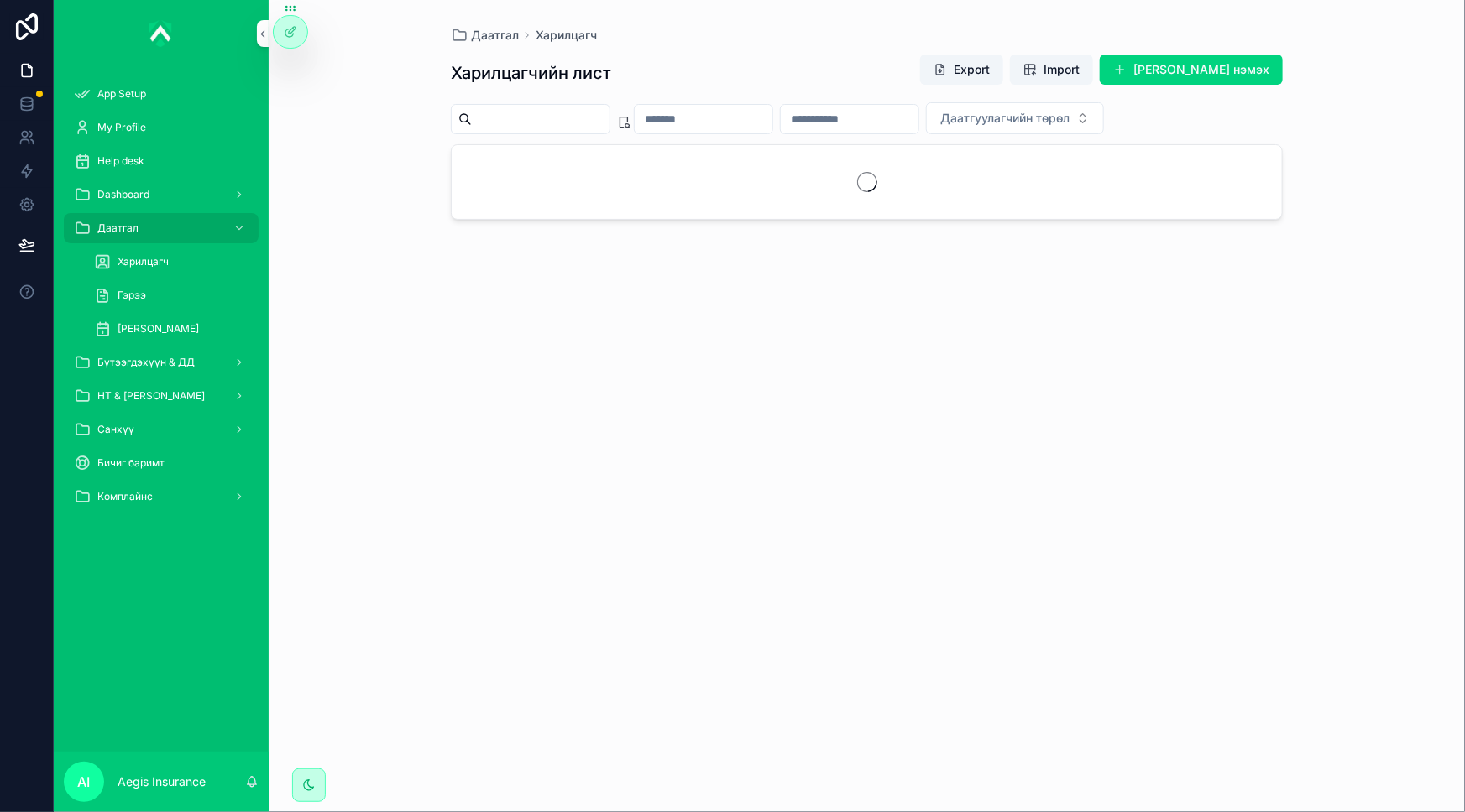
click at [154, 327] on span "[PERSON_NAME]" at bounding box center [158, 328] width 82 height 13
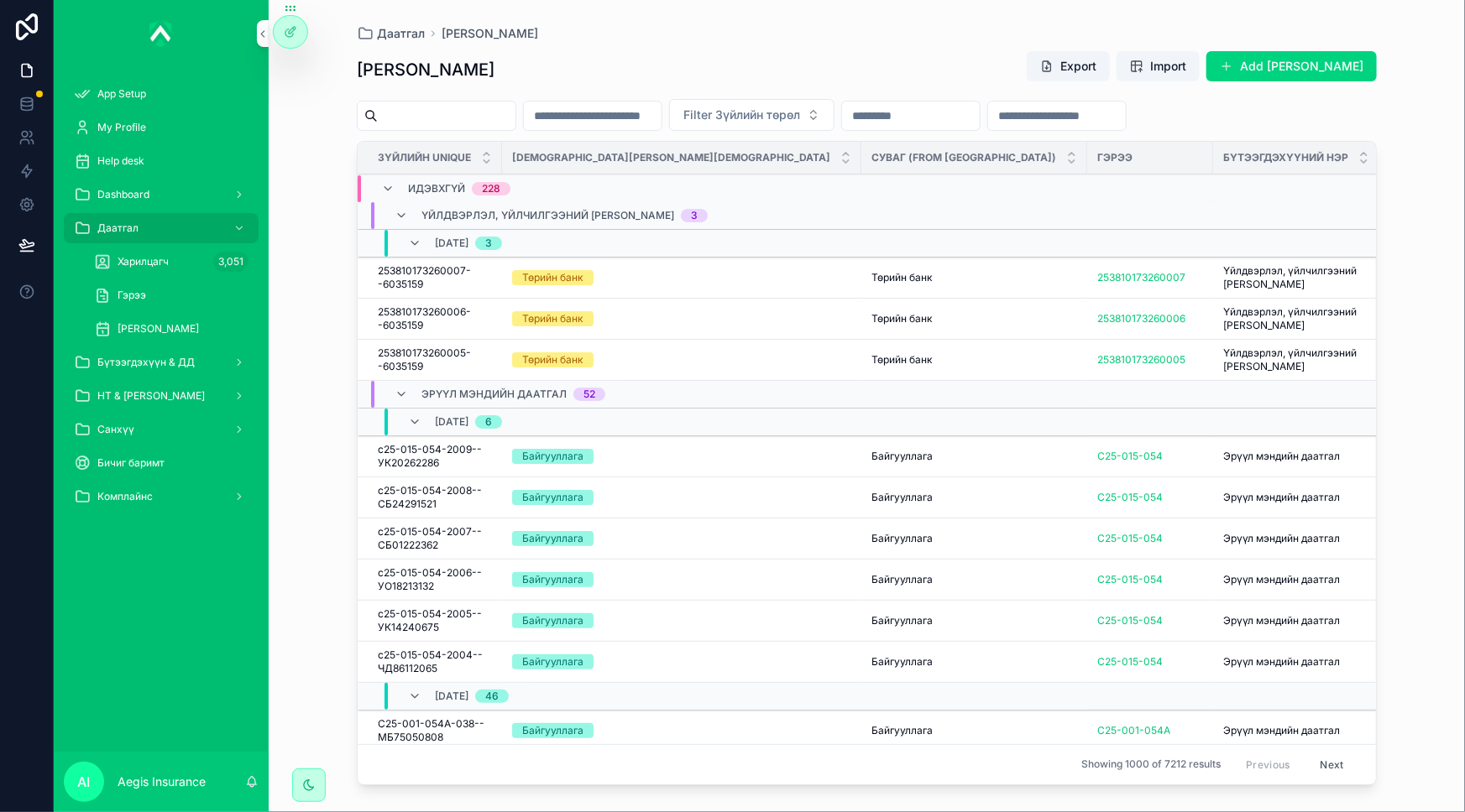
click at [469, 117] on input "scrollable content" at bounding box center [447, 116] width 137 height 23
click at [459, 114] on input "scrollable content" at bounding box center [447, 116] width 137 height 23
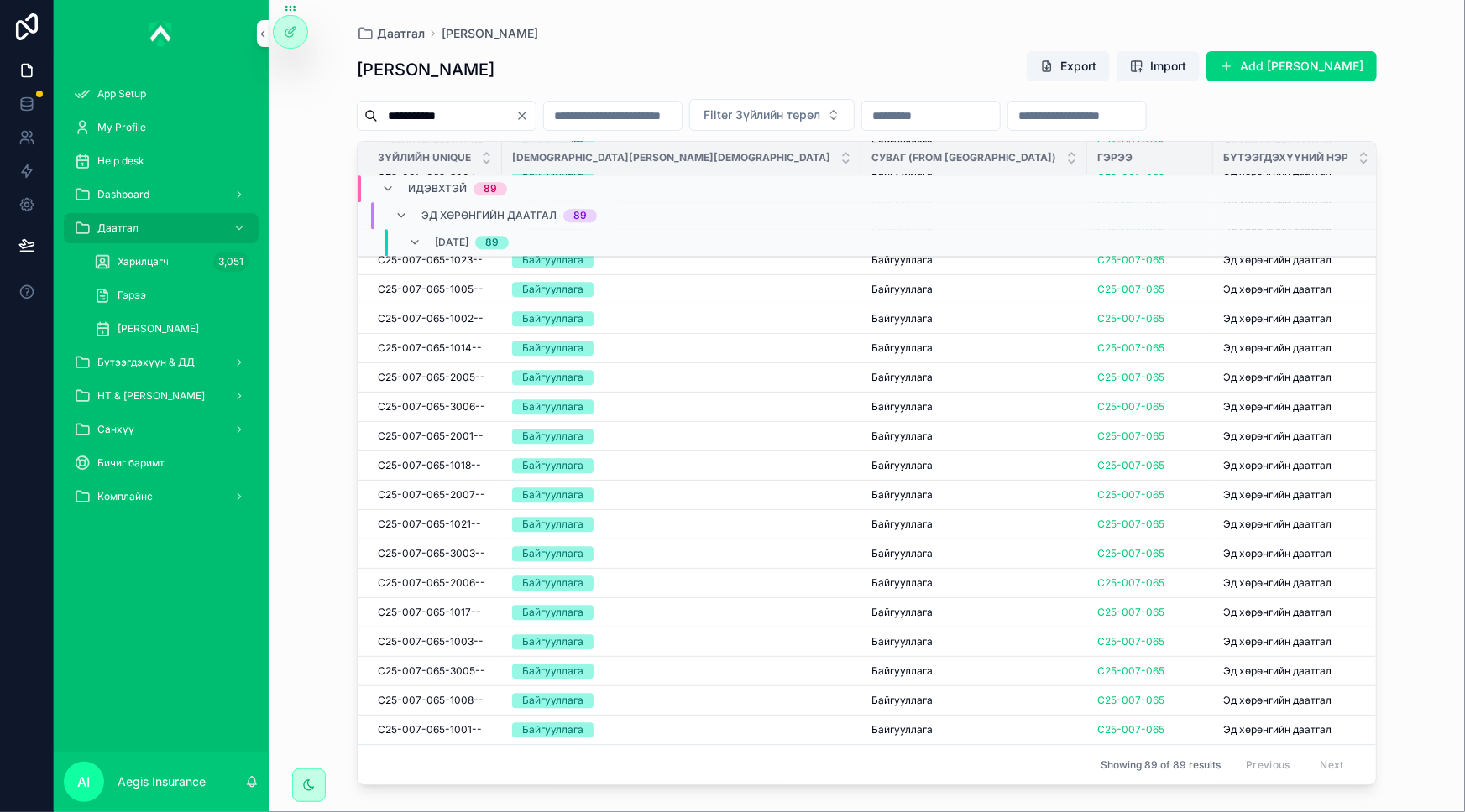
scroll to position [2204, 0]
type input "**********"
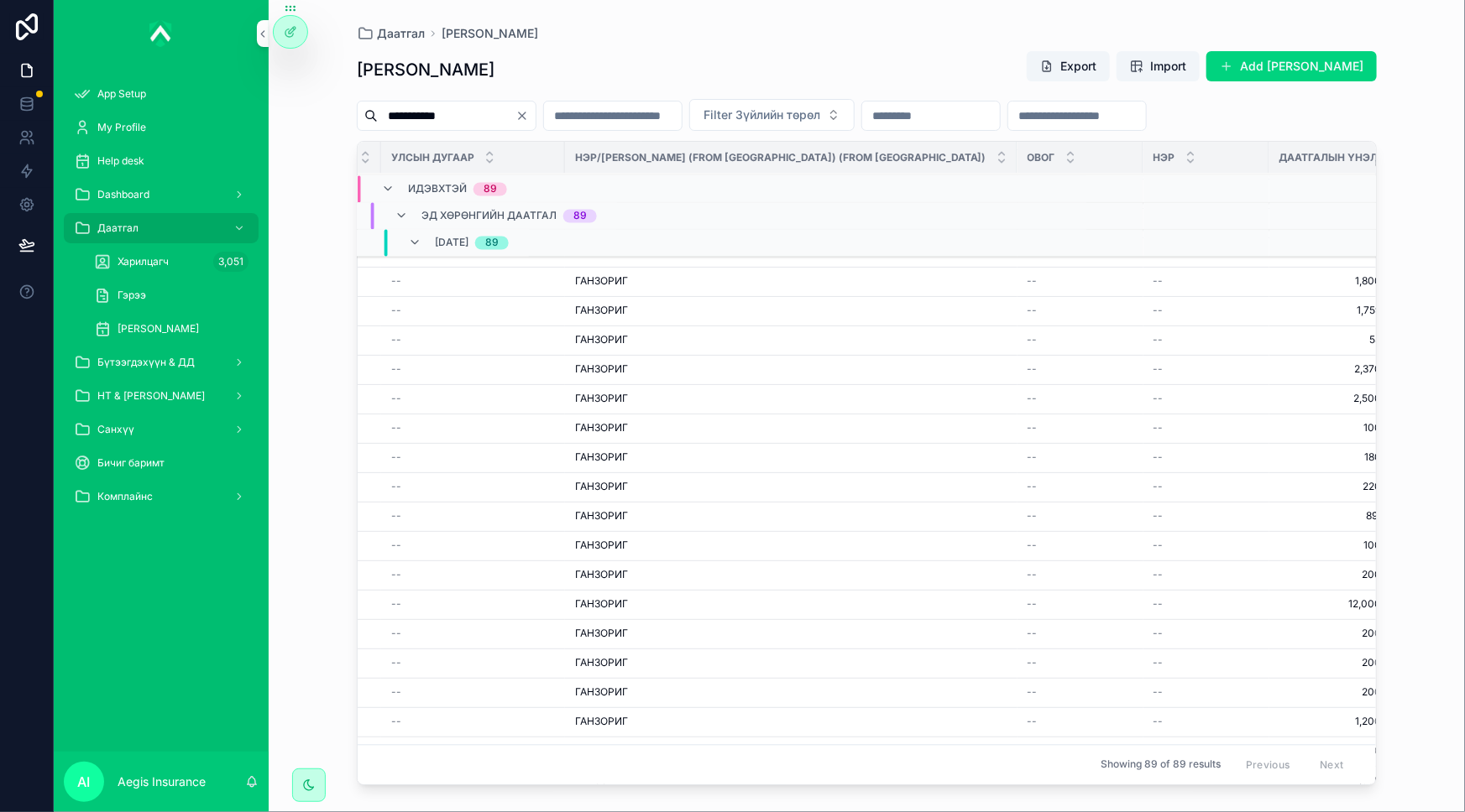
scroll to position [1597, 998]
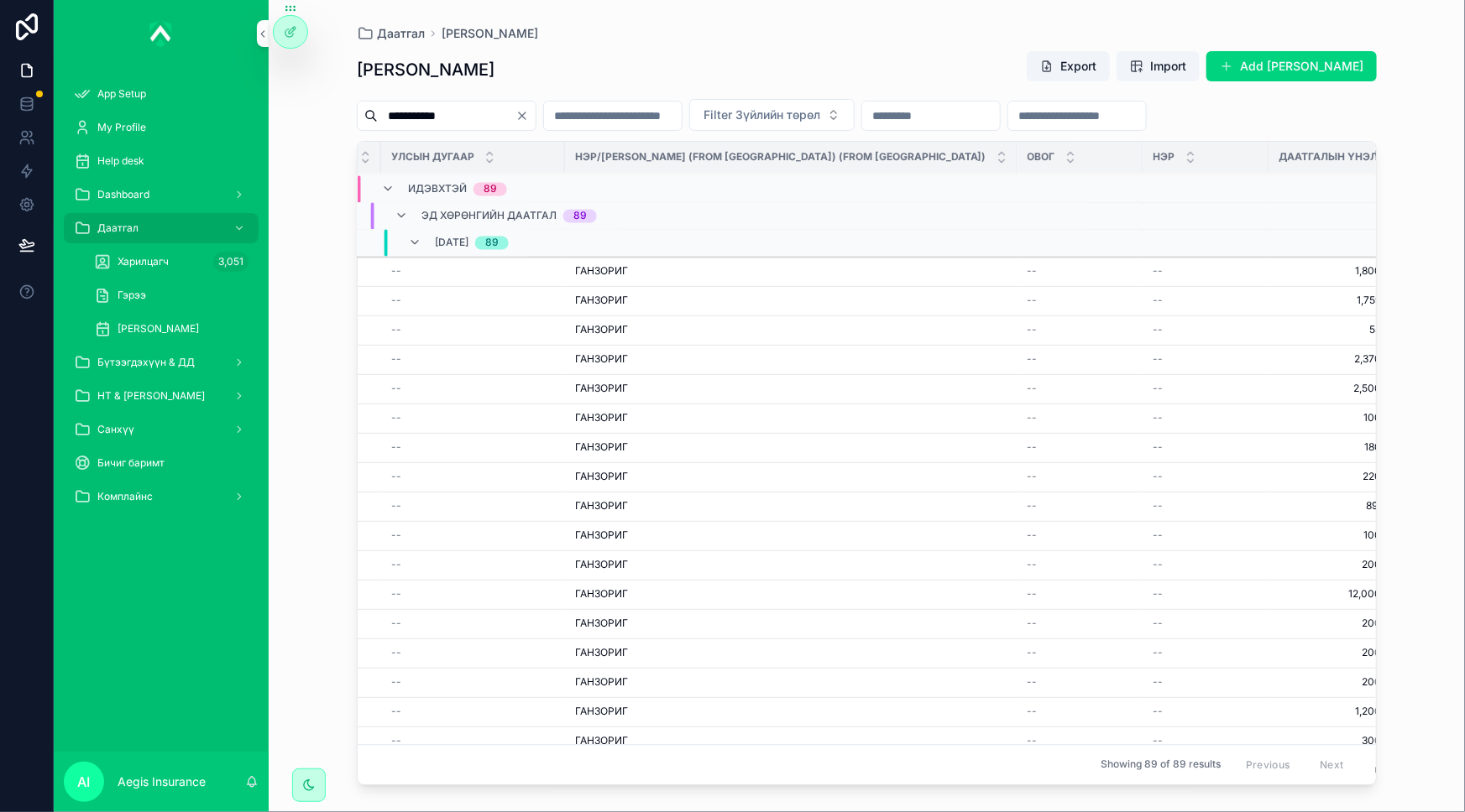
click at [1051, 67] on button "Export" at bounding box center [1068, 66] width 83 height 30
click at [1460, 134] on div "**********" at bounding box center [866, 406] width 1197 height 812
click at [654, 269] on td "ГАНЗОРИГ ГАНЗОРИГ" at bounding box center [791, 273] width 453 height 30
click at [1027, 273] on span "--" at bounding box center [1032, 271] width 10 height 13
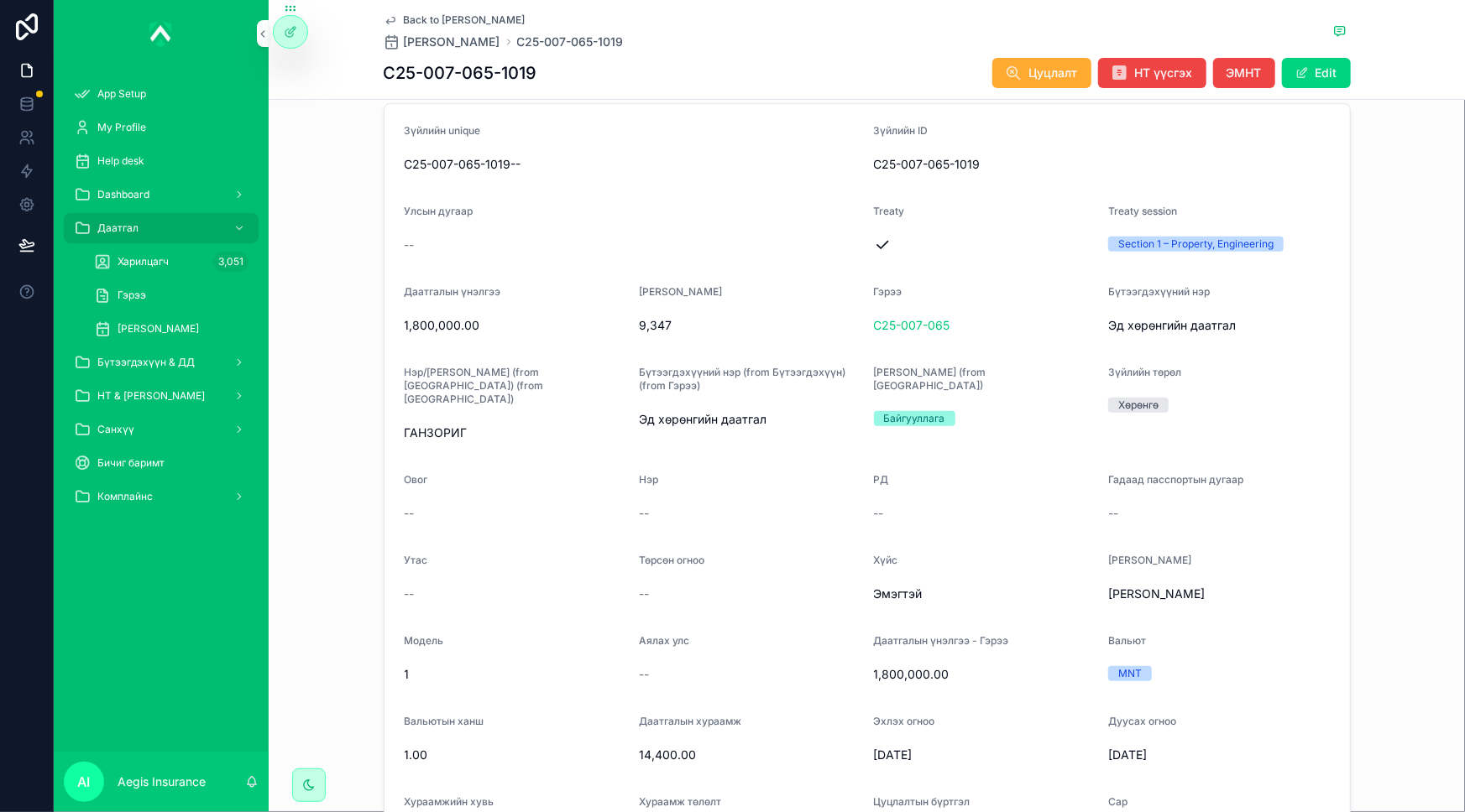
scroll to position [305, 0]
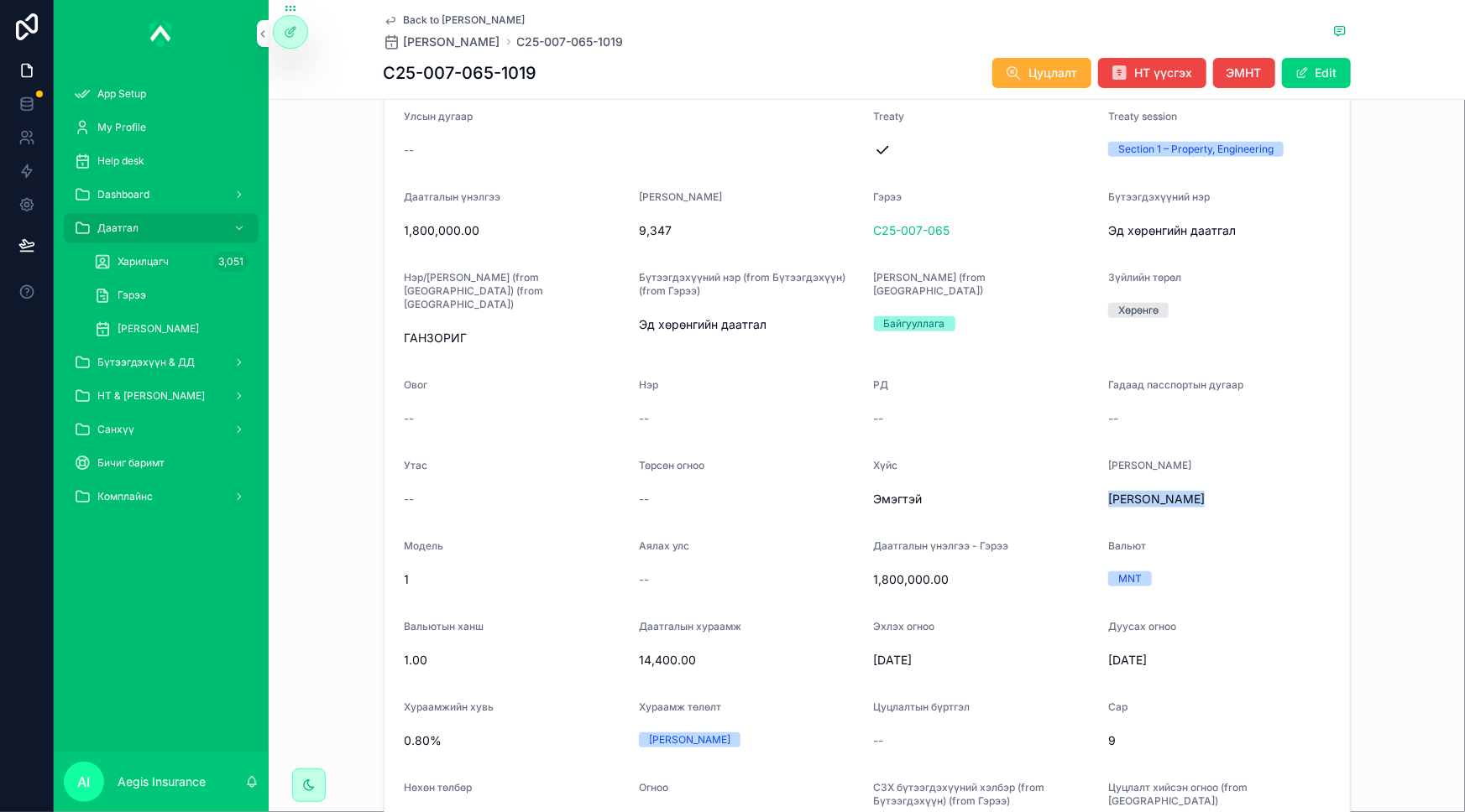
drag, startPoint x: 1103, startPoint y: 482, endPoint x: 1248, endPoint y: 485, distance: 145.0
click at [1248, 491] on span "Гоймон чанагч" at bounding box center [1218, 498] width 222 height 17
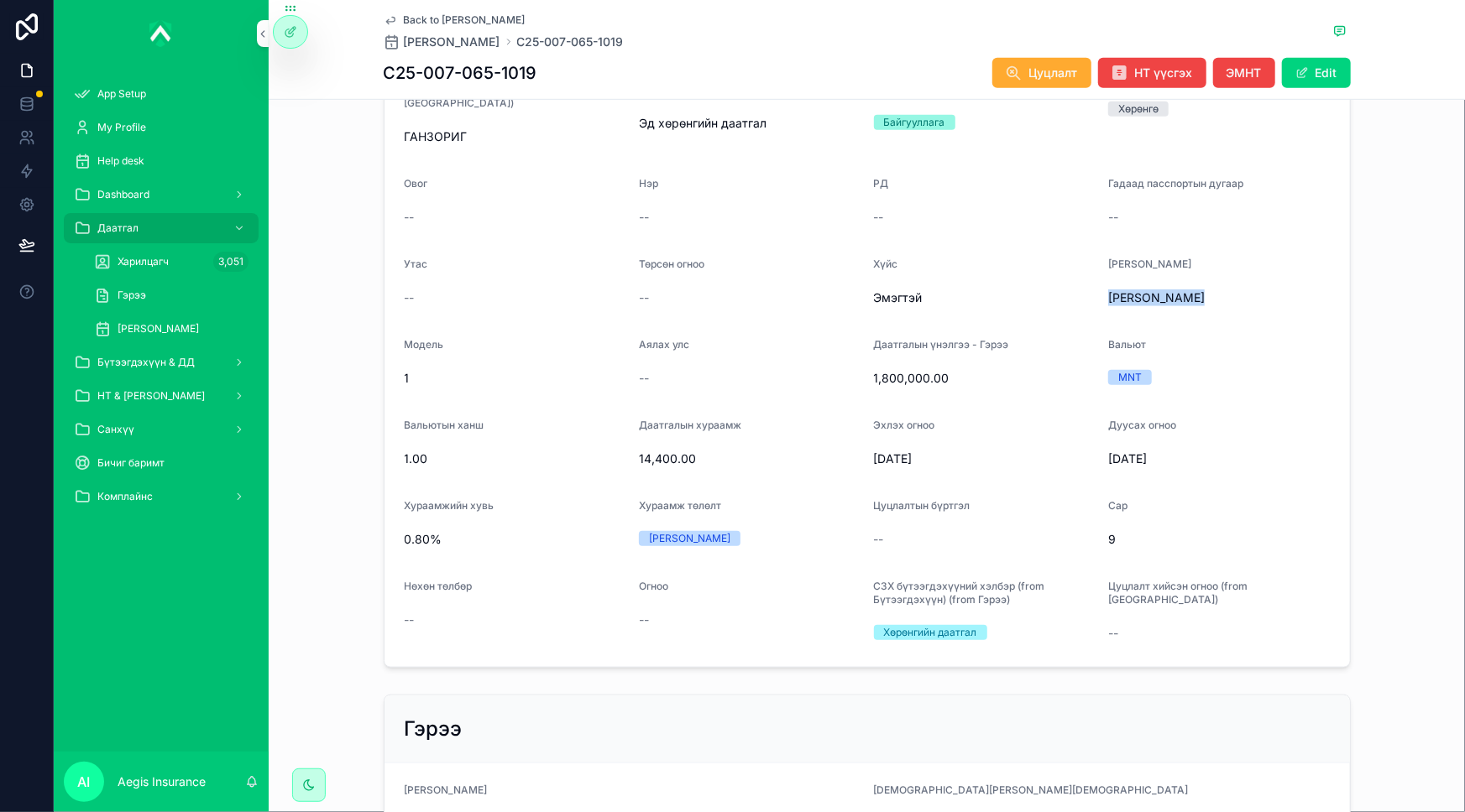
scroll to position [533, 0]
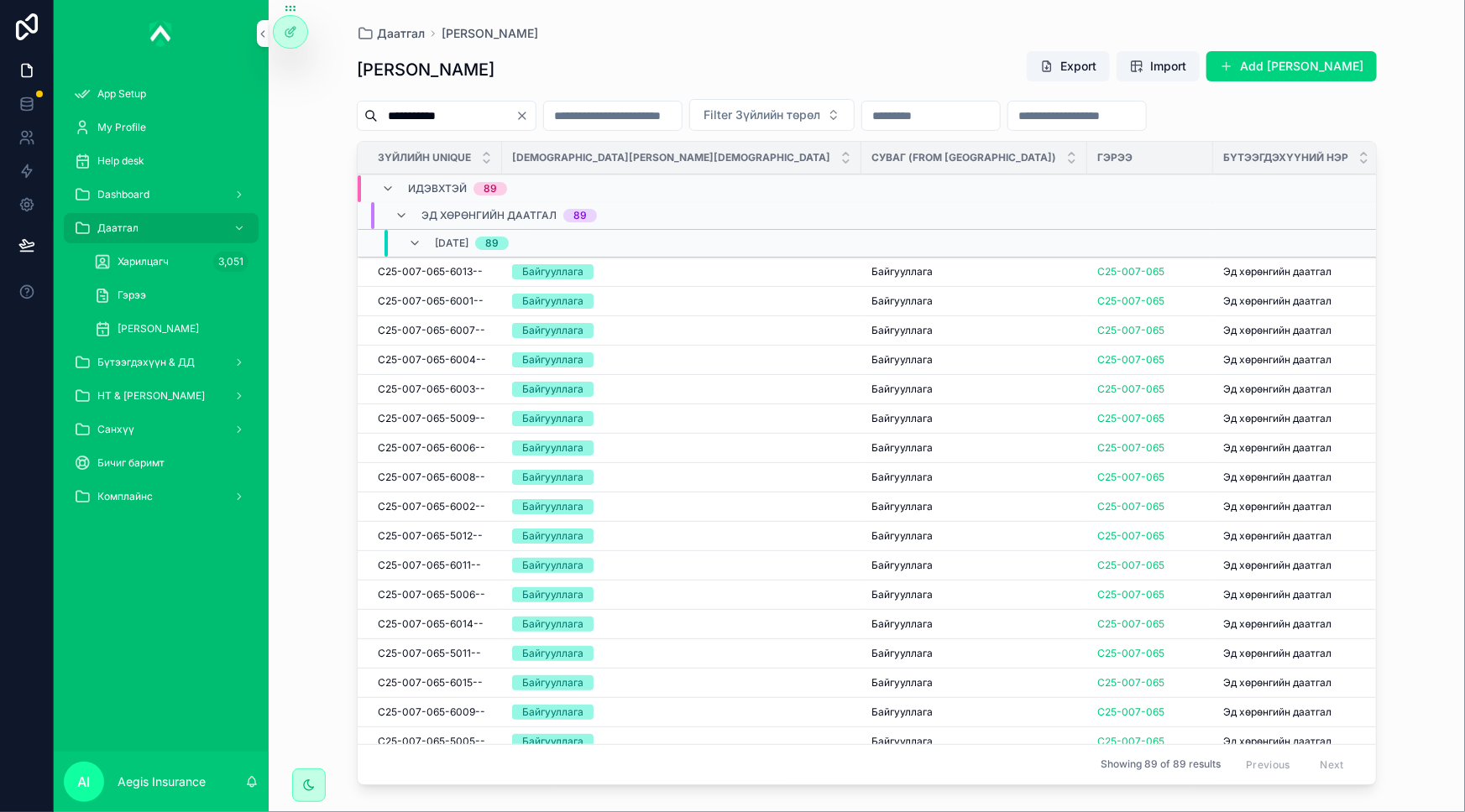
click at [297, 36] on div at bounding box center [290, 31] width 34 height 32
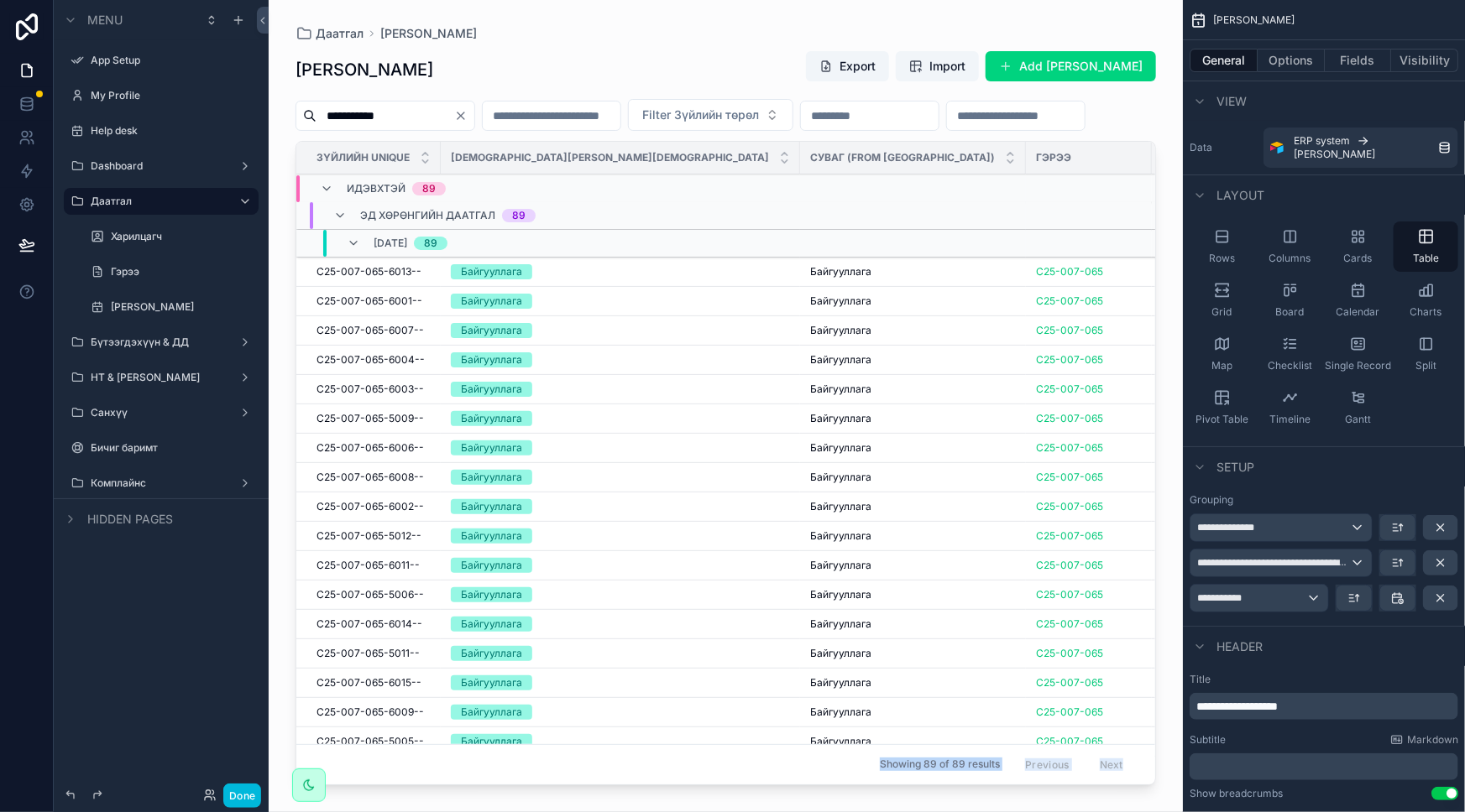
drag, startPoint x: 620, startPoint y: 776, endPoint x: 971, endPoint y: 802, distance: 352.0
click at [971, 802] on div "**********" at bounding box center [726, 406] width 914 height 812
click at [622, 419] on div "scrollable content" at bounding box center [726, 396] width 914 height 792
click at [810, 279] on span "Байгууллага" at bounding box center [840, 271] width 62 height 13
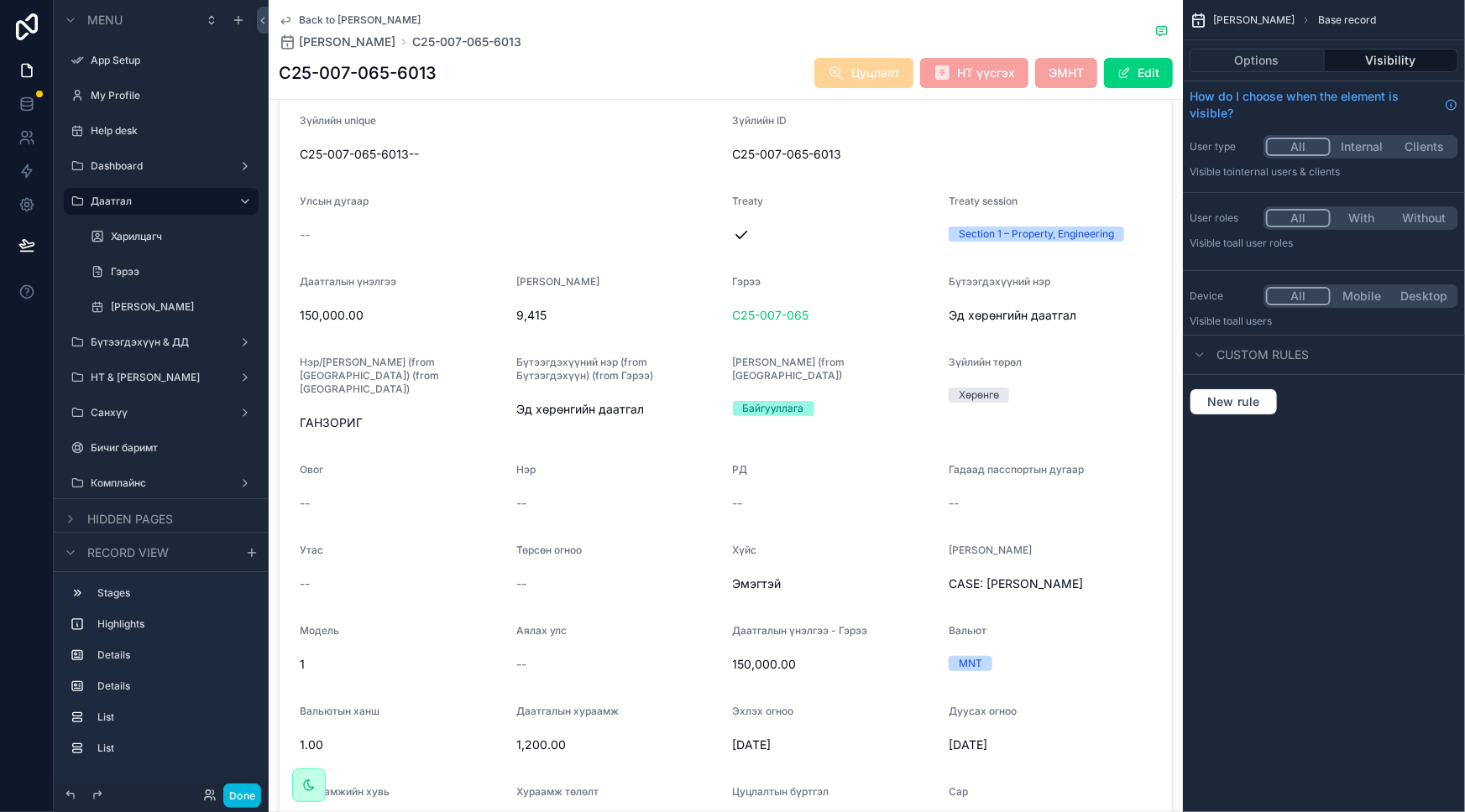
scroll to position [228, 0]
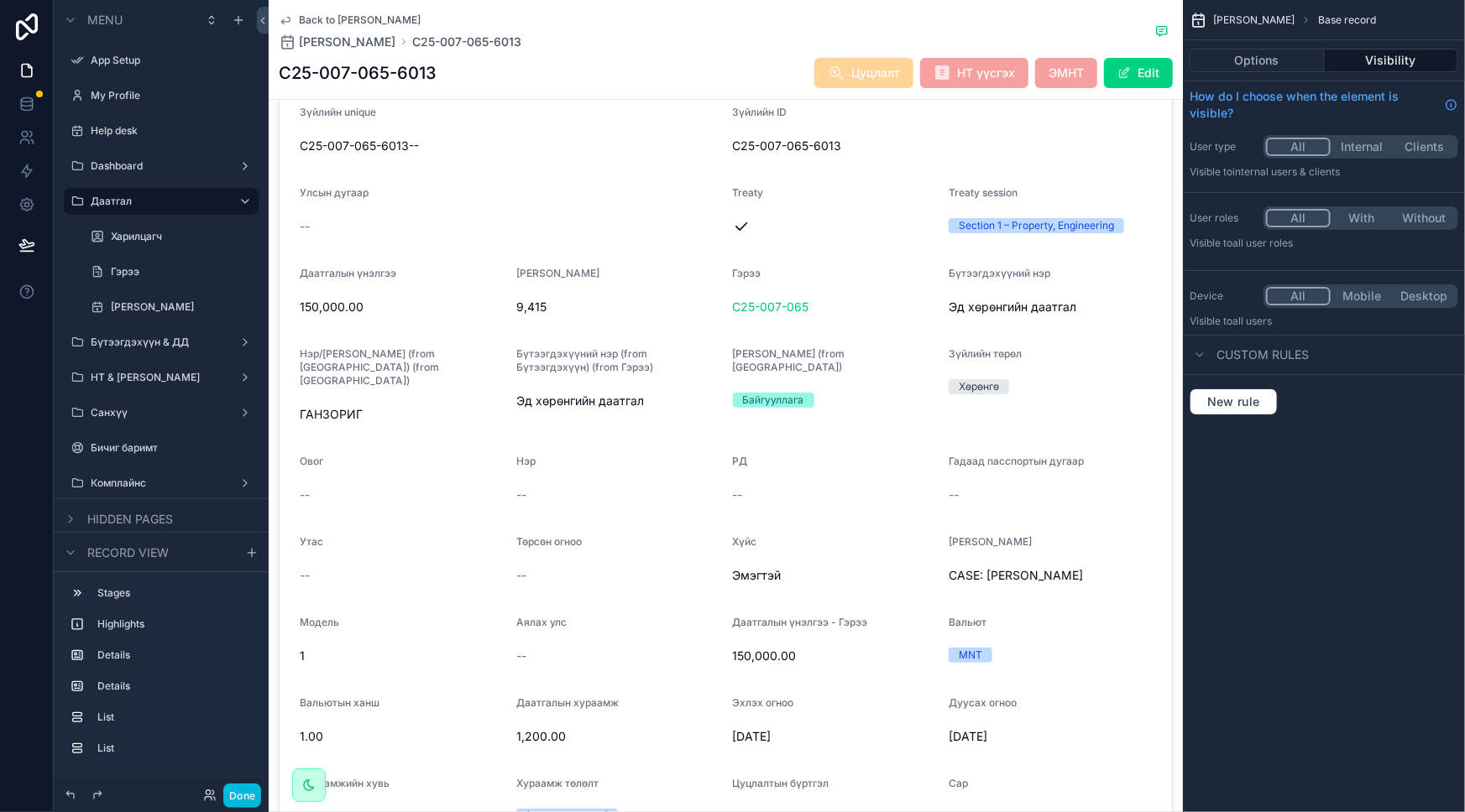
click at [284, 17] on icon "scrollable content" at bounding box center [285, 19] width 13 height 13
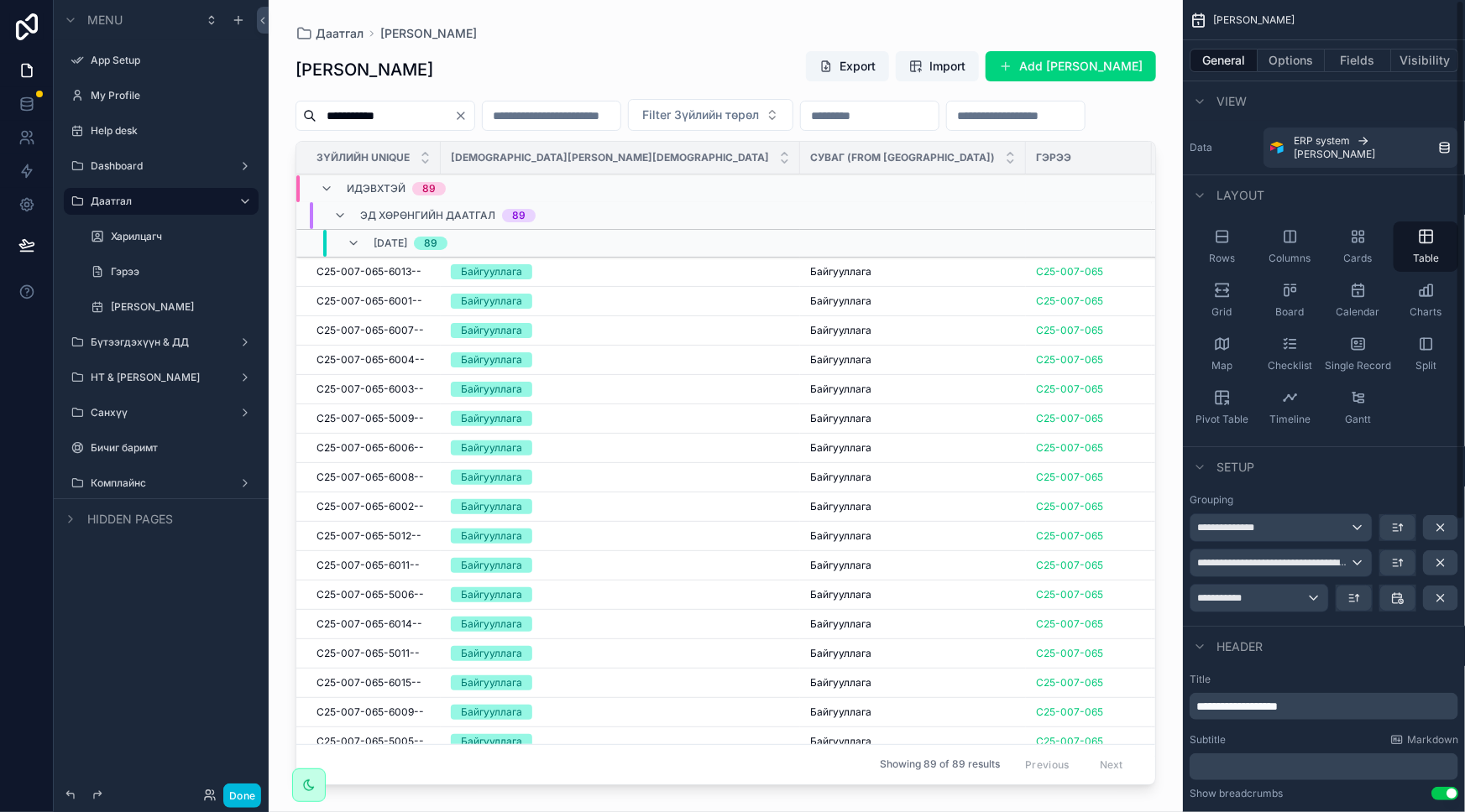
click at [1151, 230] on td "scrollable content" at bounding box center [1234, 216] width 166 height 28
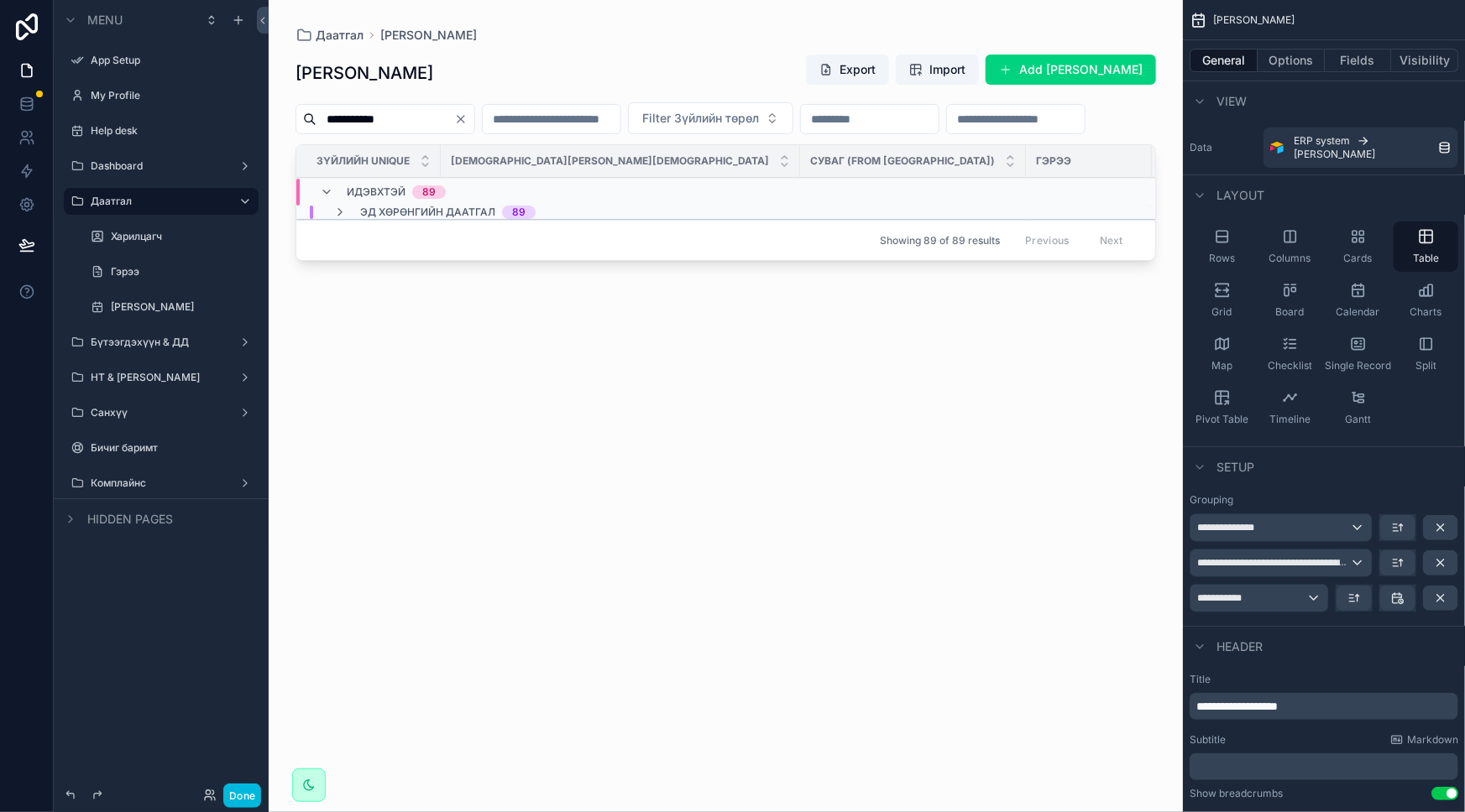
click at [1151, 220] on td "scrollable content" at bounding box center [1234, 213] width 166 height 14
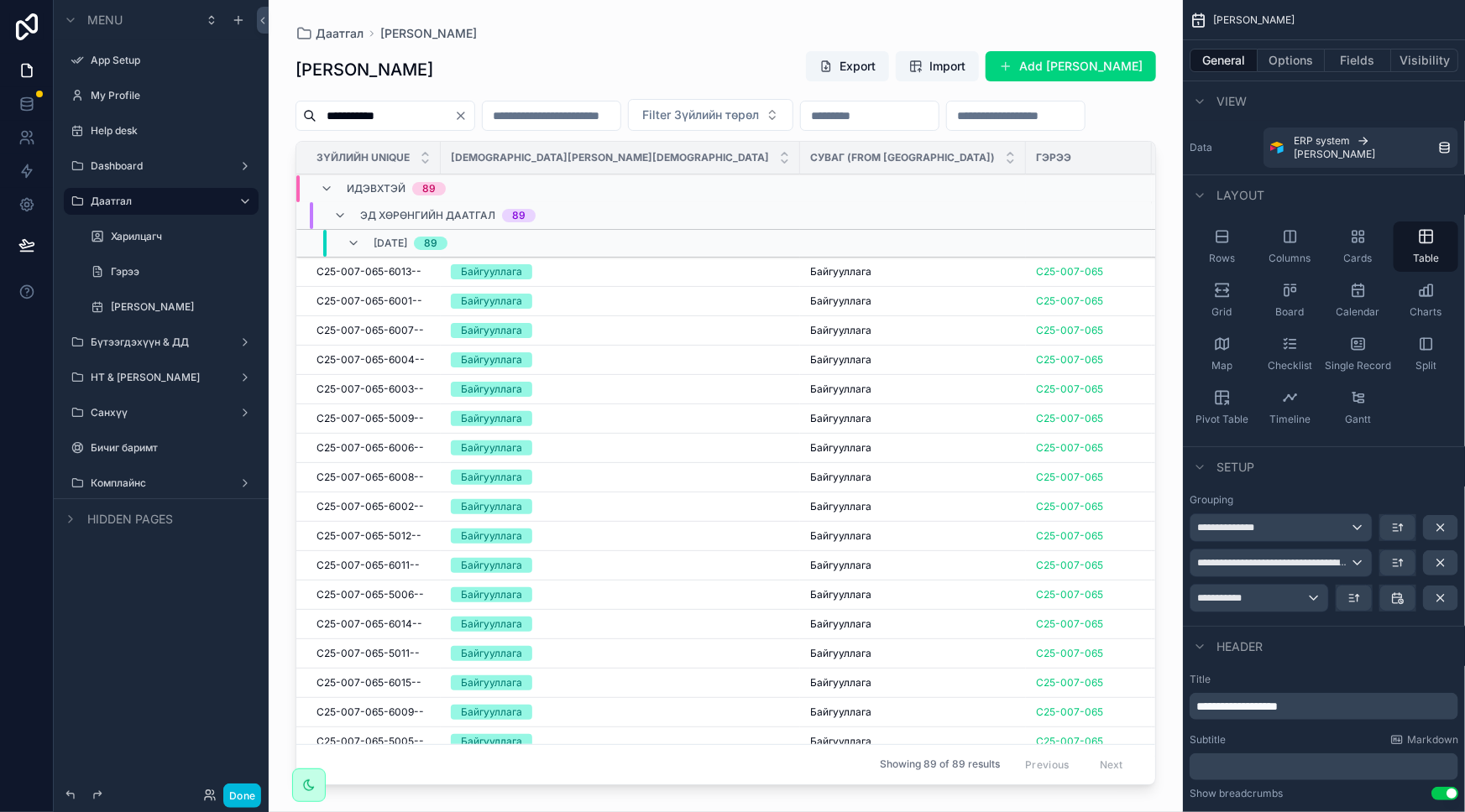
click at [1159, 212] on div "**********" at bounding box center [726, 396] width 914 height 792
click at [1358, 63] on button "Fields" at bounding box center [1357, 60] width 67 height 23
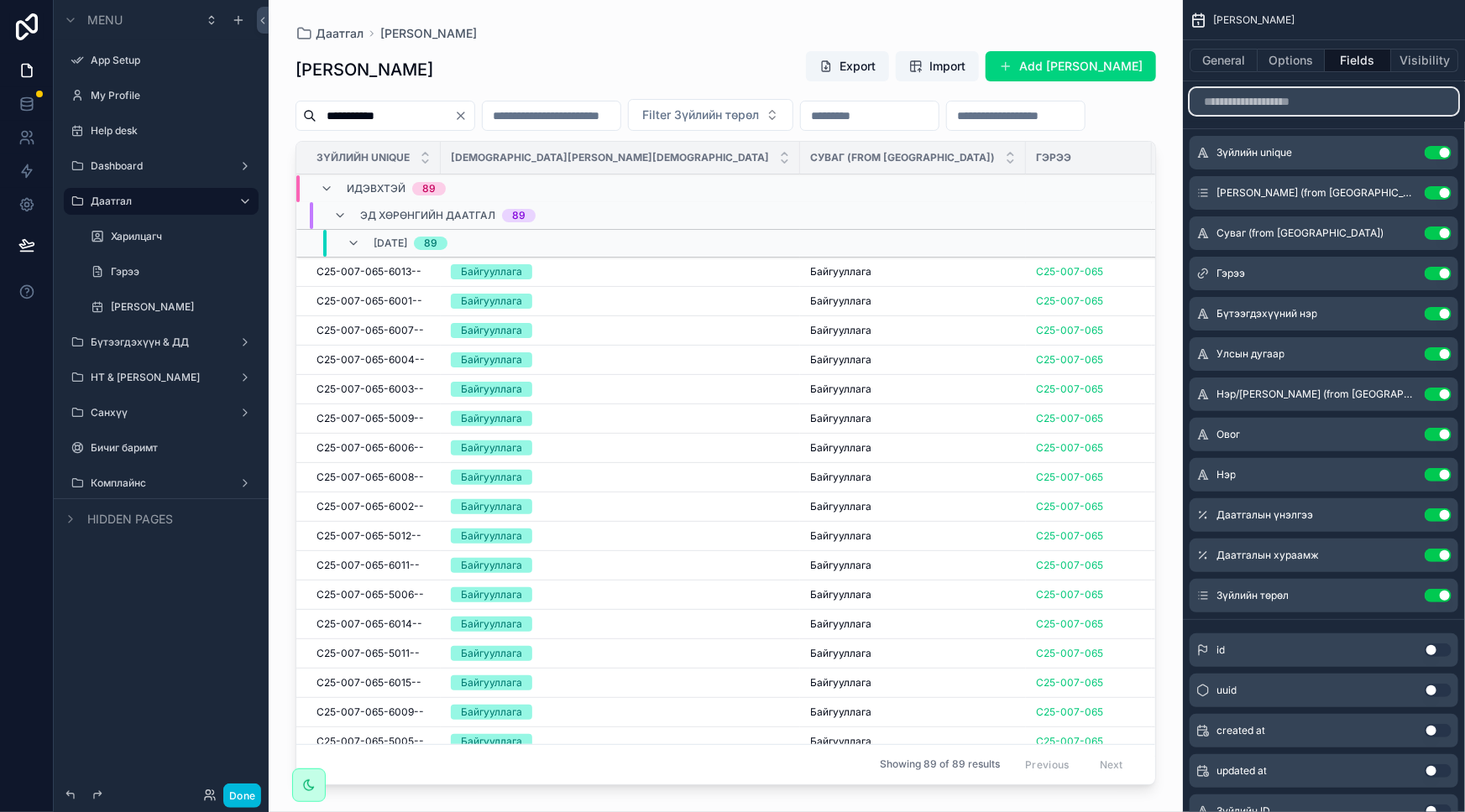
click at [1327, 89] on input "scrollable content" at bounding box center [1323, 101] width 268 height 27
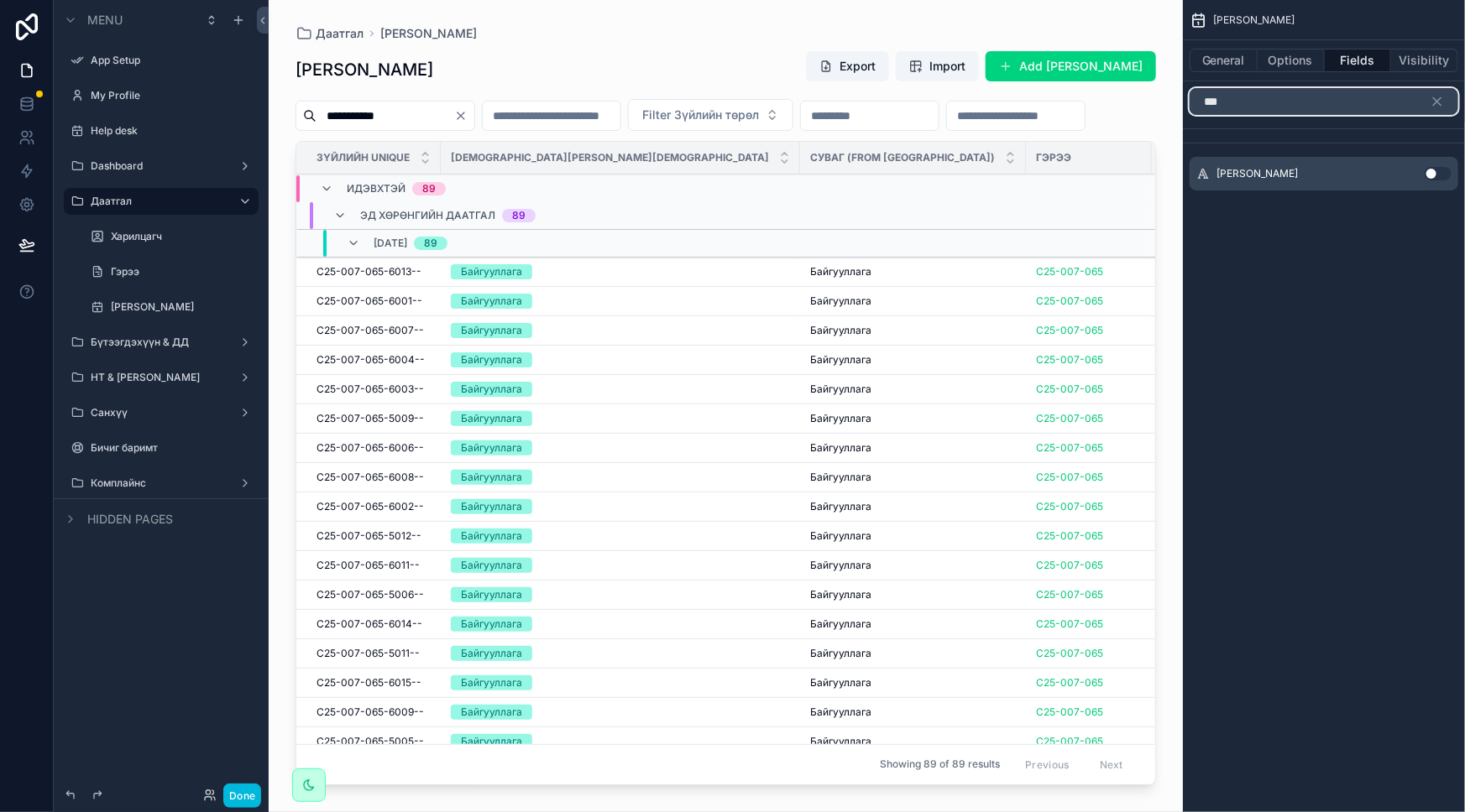
type input "***"
click at [1430, 172] on button "Use setting" at bounding box center [1437, 173] width 27 height 13
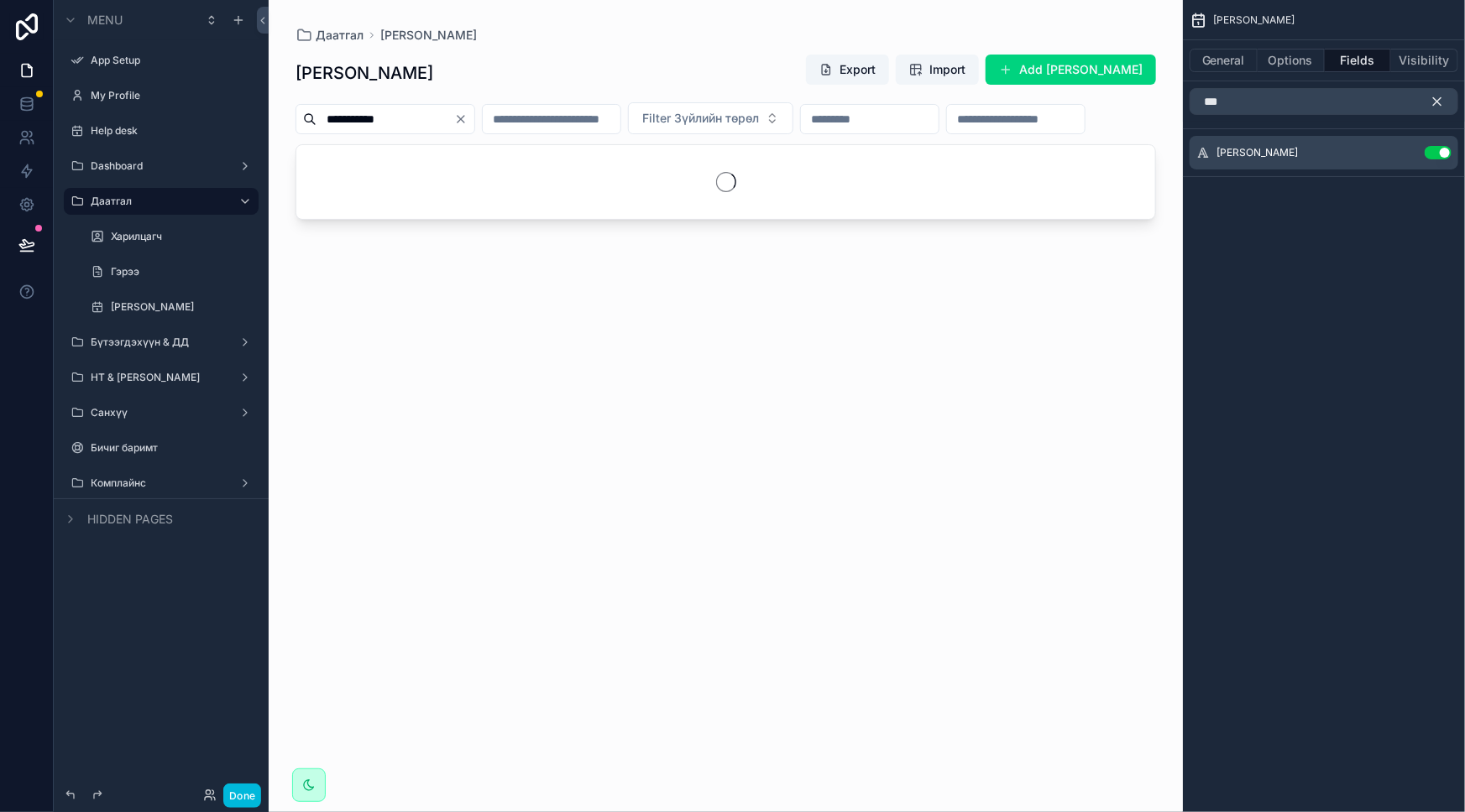
click at [1441, 99] on icon "scrollable content" at bounding box center [1436, 101] width 15 height 15
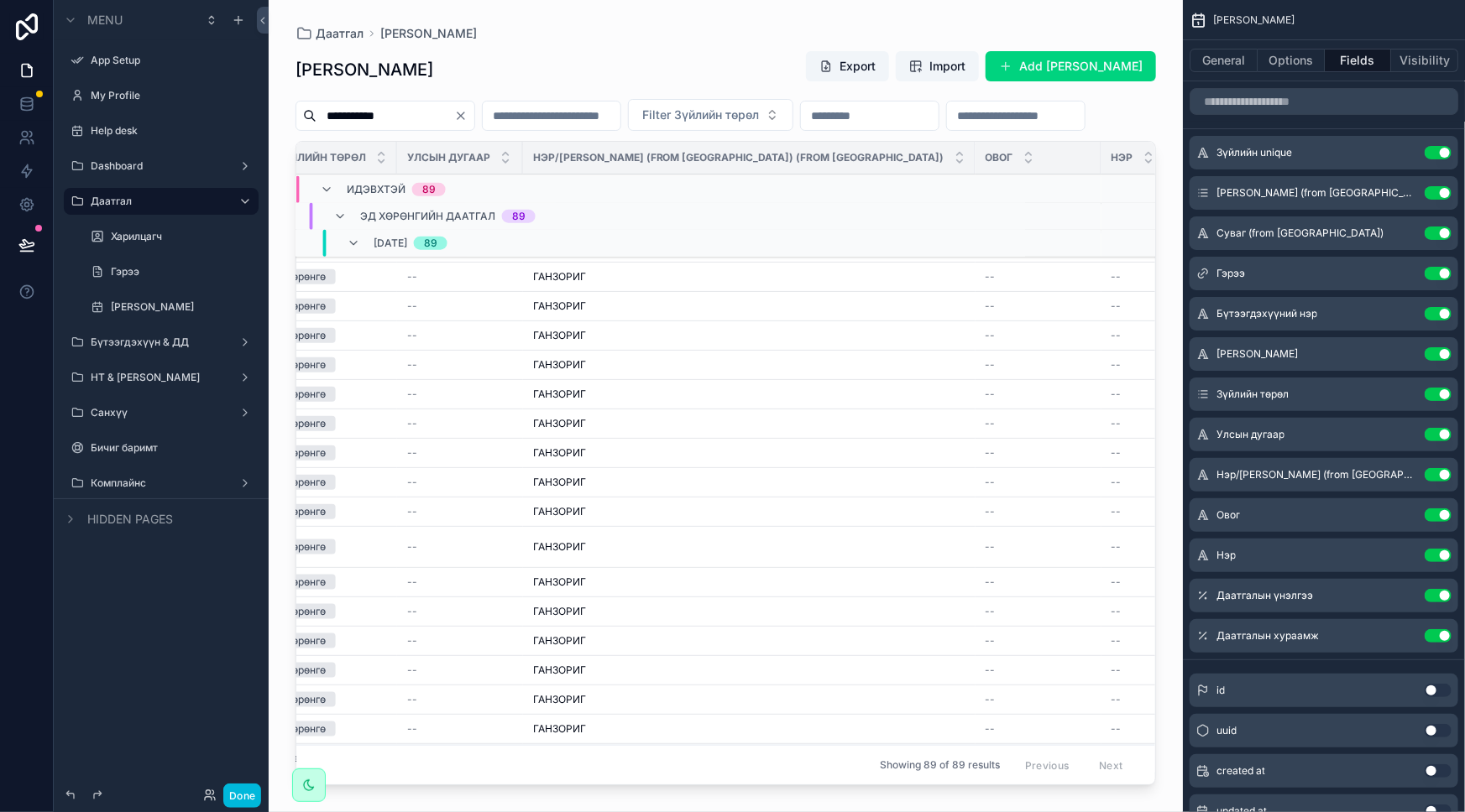
scroll to position [0, 1250]
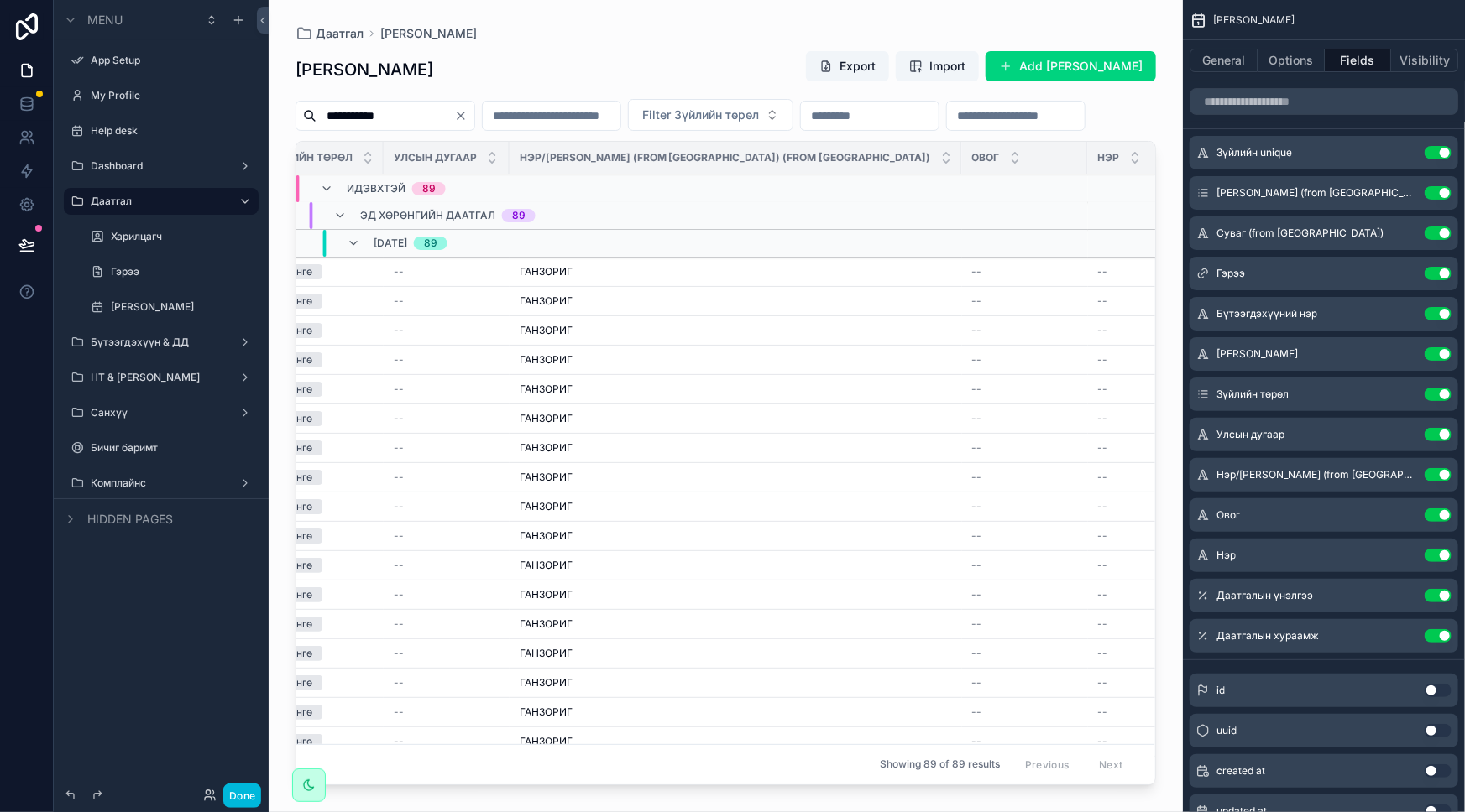
click at [443, 118] on input "**********" at bounding box center [385, 116] width 137 height 23
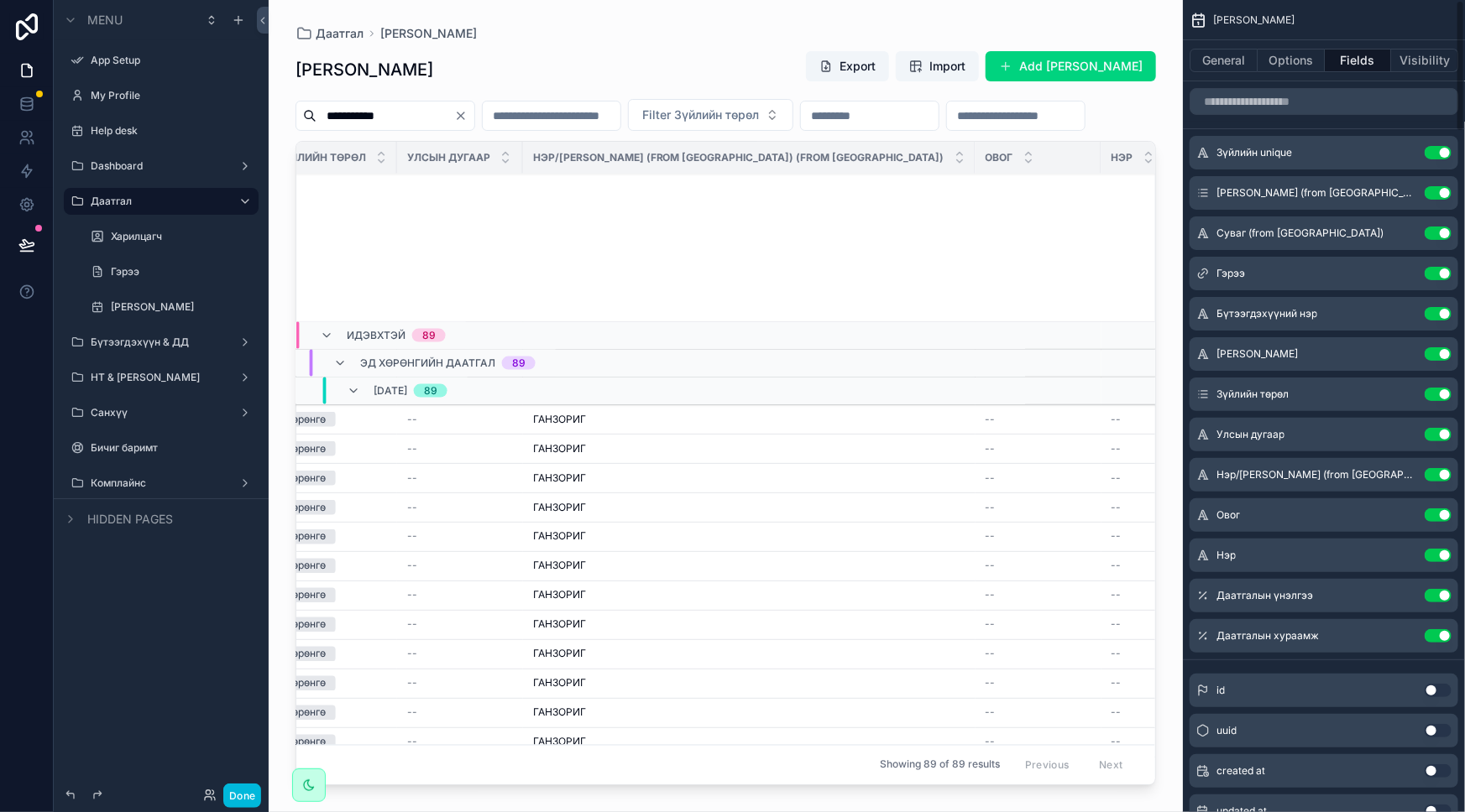
scroll to position [1675, 1250]
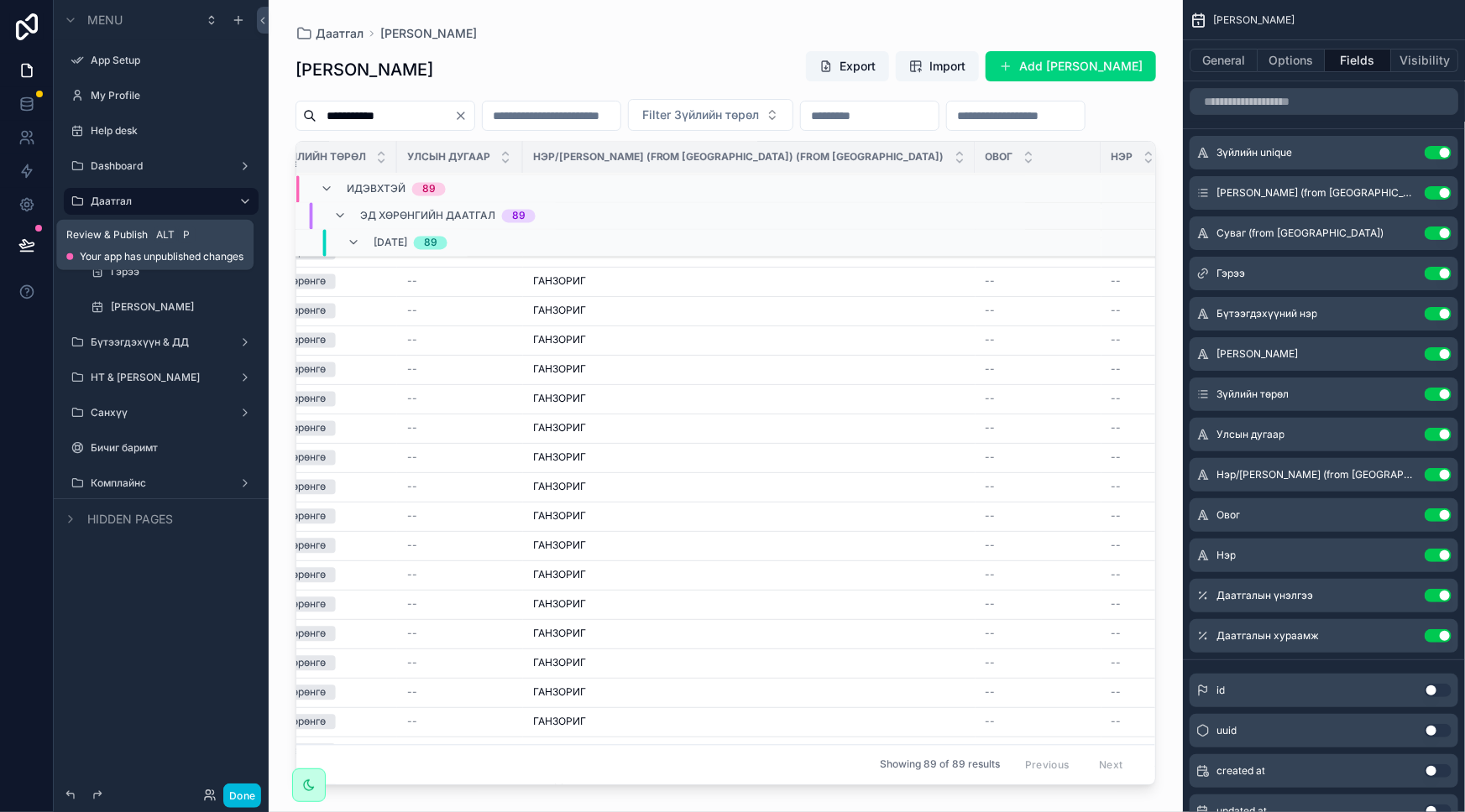
drag, startPoint x: 24, startPoint y: 245, endPoint x: 142, endPoint y: 261, distance: 119.1
click at [24, 245] on icon at bounding box center [26, 244] width 17 height 17
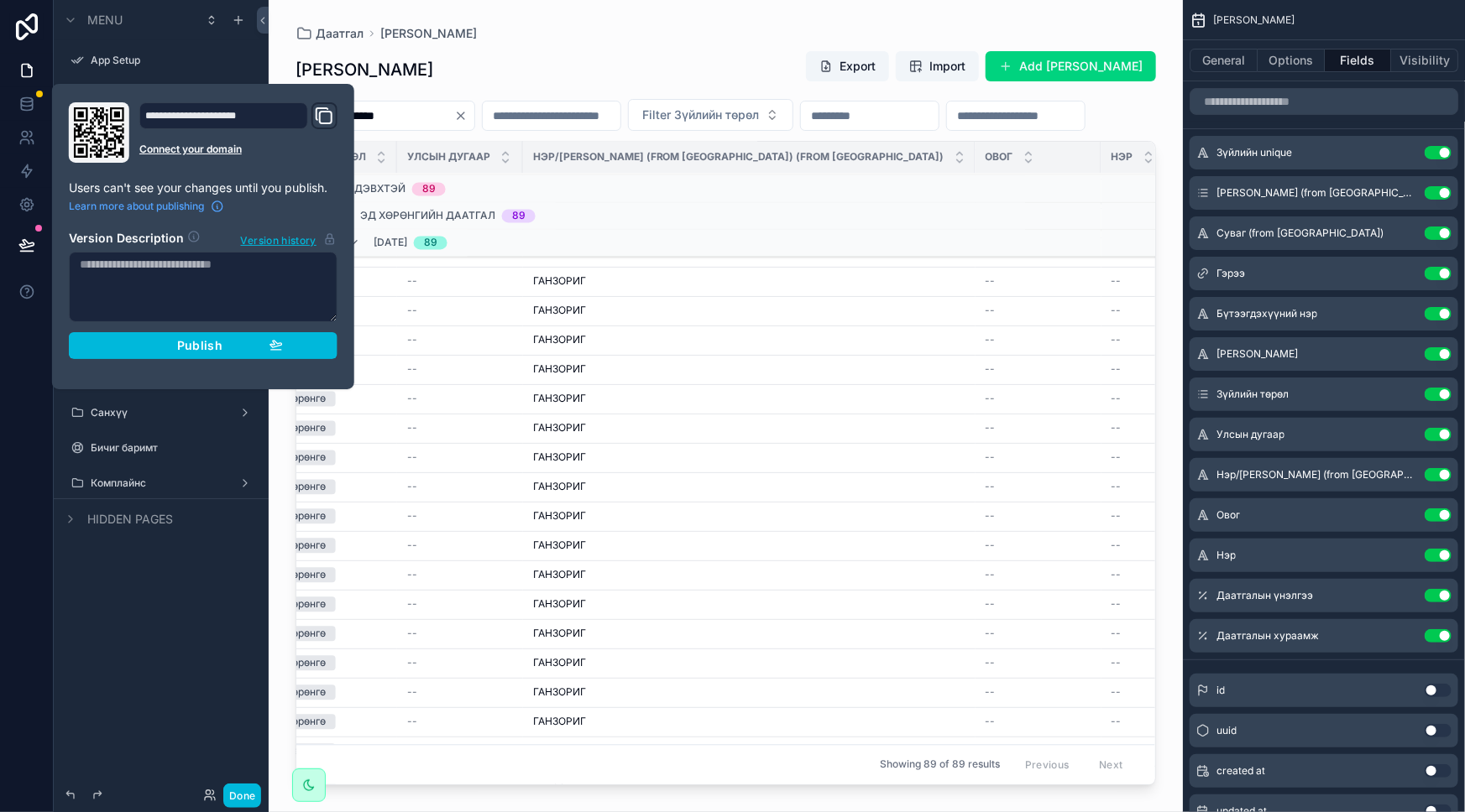
click at [209, 344] on span "Publish" at bounding box center [200, 345] width 45 height 15
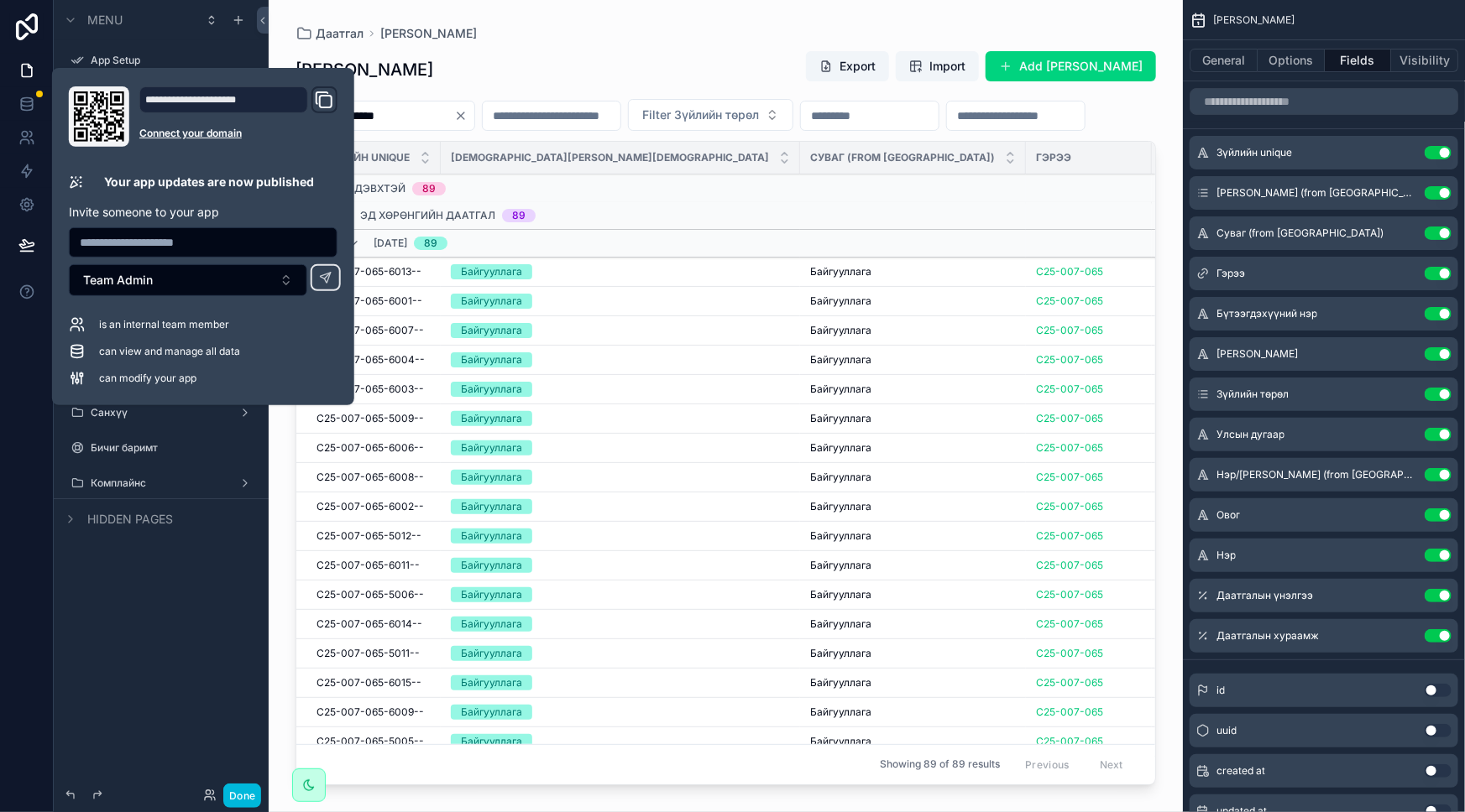
click at [817, 63] on button "Export" at bounding box center [847, 66] width 83 height 30
